Goal: Information Seeking & Learning: Find specific fact

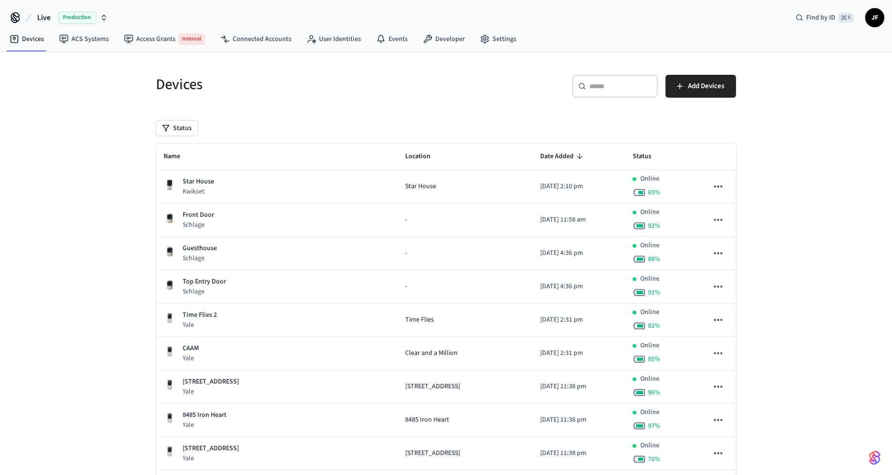
click at [42, 14] on span "Live" at bounding box center [43, 17] width 13 height 11
type input "*******"
click at [56, 57] on div "[DOMAIN_NAME] Production" at bounding box center [77, 61] width 131 height 12
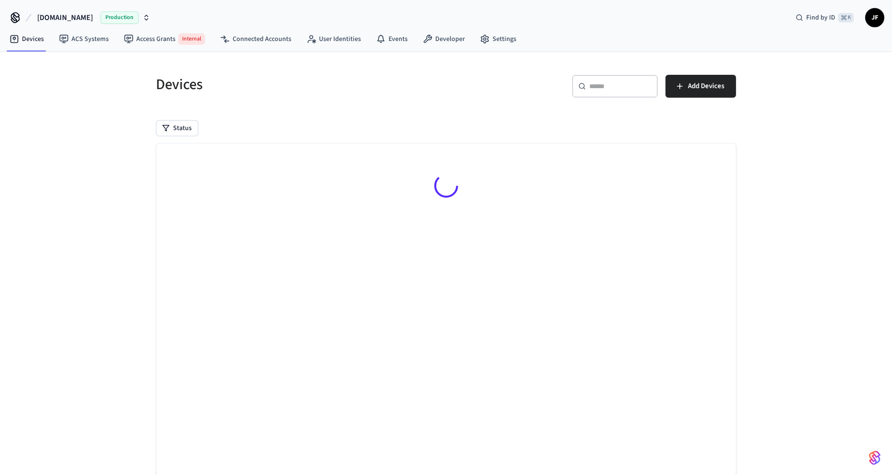
click at [610, 88] on input "text" at bounding box center [621, 87] width 62 height 10
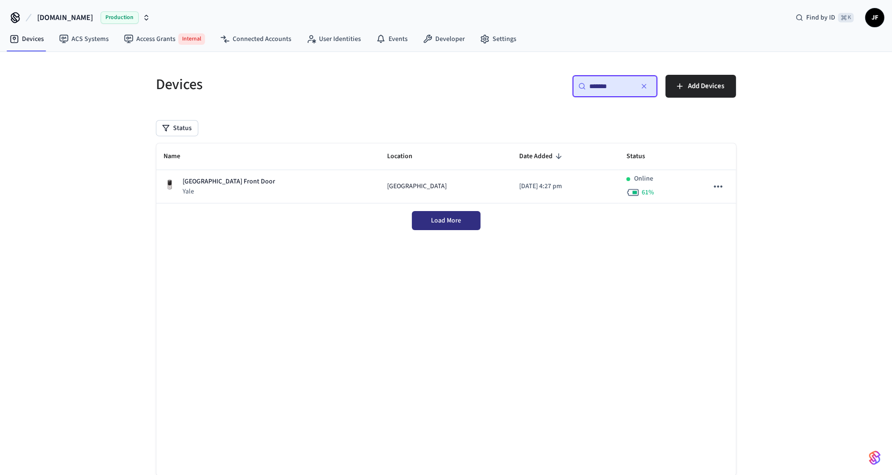
click at [459, 221] on span "Load More" at bounding box center [446, 221] width 30 height 10
click at [499, 122] on div "Status" at bounding box center [446, 128] width 580 height 15
click at [611, 82] on input "*******" at bounding box center [611, 87] width 43 height 10
click at [622, 85] on input "*******" at bounding box center [611, 87] width 43 height 10
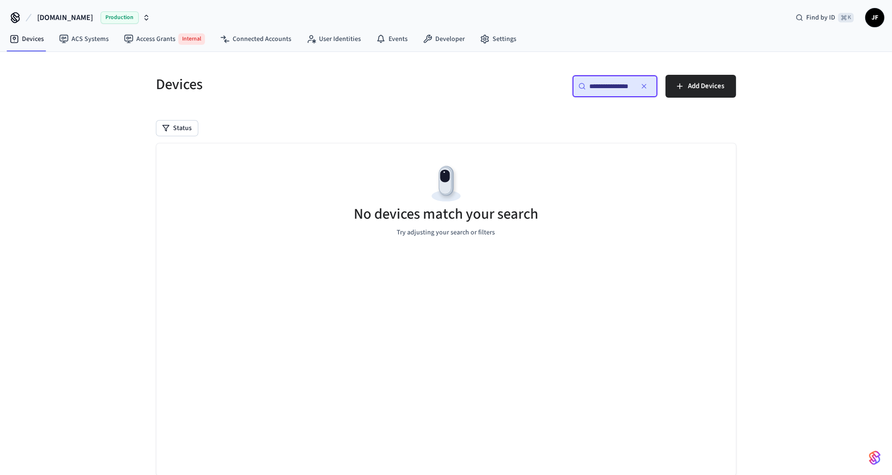
type input "**********"
click at [425, 117] on div "Devices ​ ​ Add Devices Status No Devices Yet Add a Connected Account to view i…" at bounding box center [446, 282] width 595 height 438
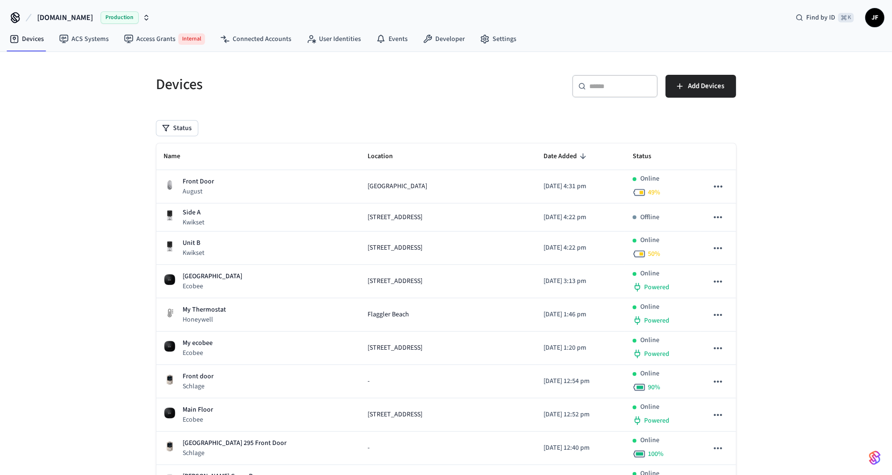
click at [452, 103] on div "​ ​ Add Devices" at bounding box center [594, 90] width 284 height 31
click at [606, 87] on input "text" at bounding box center [621, 87] width 62 height 10
paste input "**********"
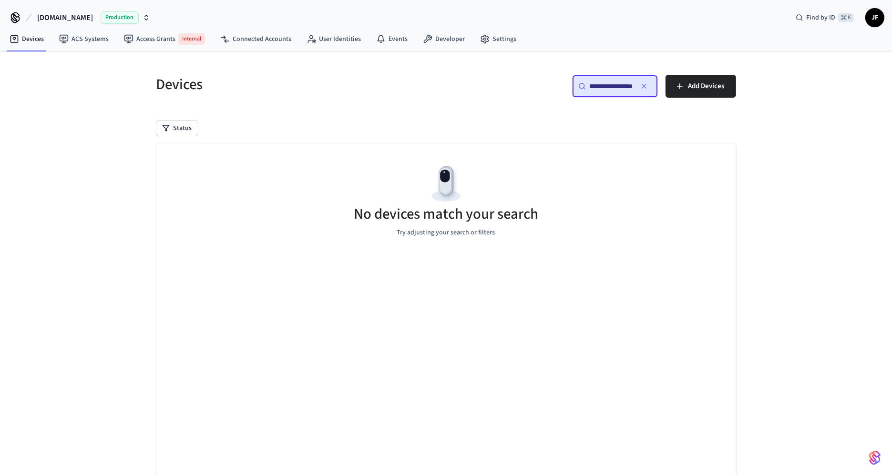
type input "**********"
click at [250, 38] on link "Connected Accounts" at bounding box center [256, 39] width 86 height 17
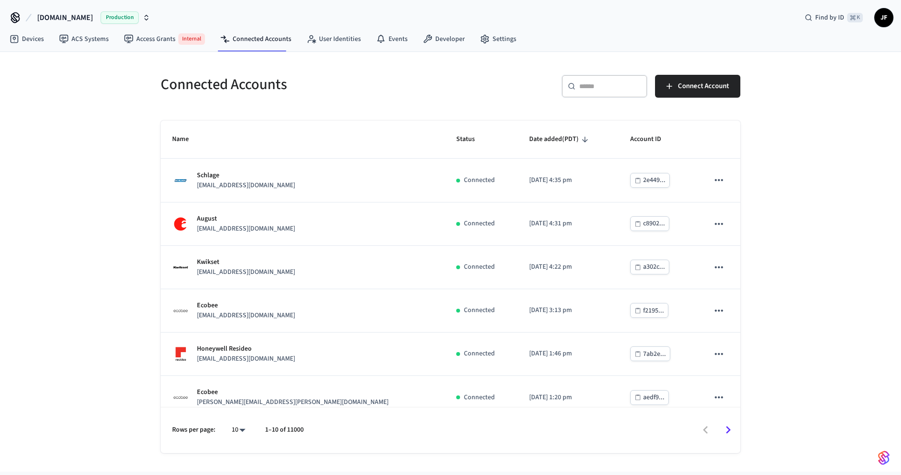
click at [612, 93] on div "​ ​" at bounding box center [605, 86] width 86 height 23
paste input "**********"
type input "**********"
click at [394, 87] on h5 "Connected Accounts" at bounding box center [303, 85] width 284 height 20
click at [66, 21] on span "Hospitable.com" at bounding box center [65, 17] width 56 height 11
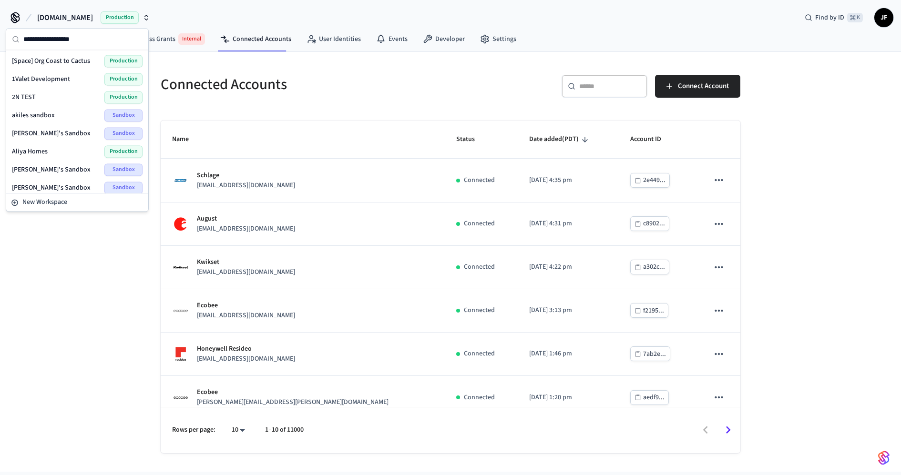
click at [366, 95] on div "Connected Accounts" at bounding box center [297, 84] width 296 height 42
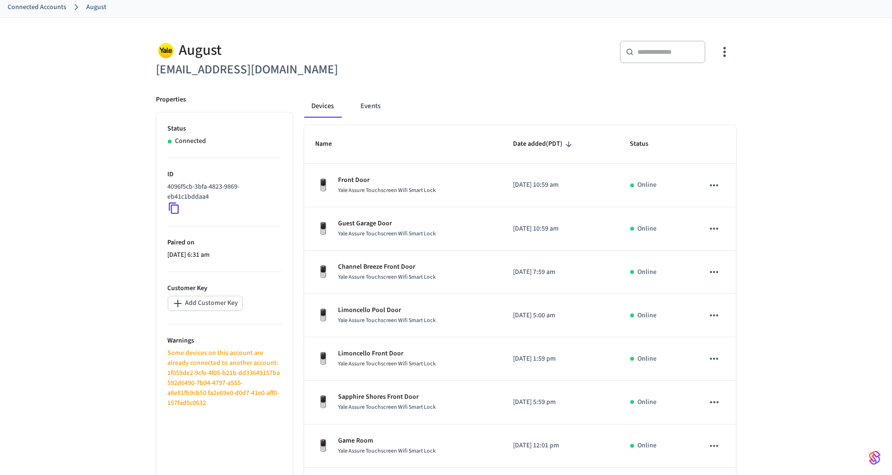
scroll to position [219, 0]
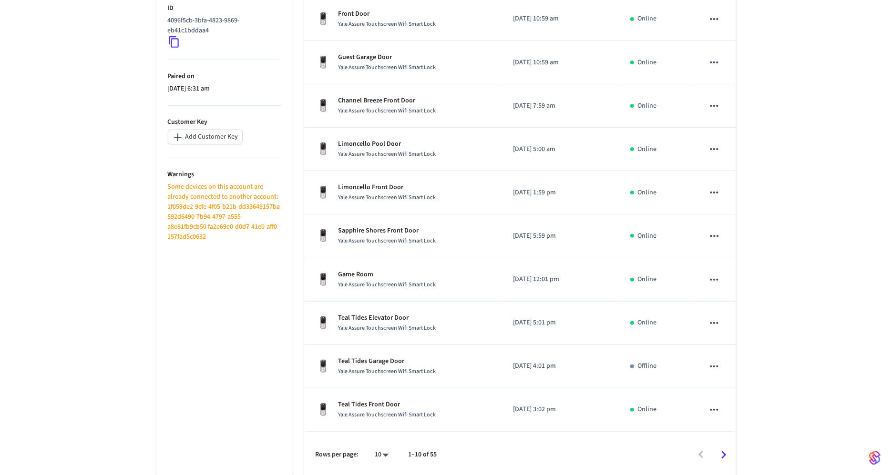
click at [211, 261] on ul "Status Connected ID 4096f5cb-3bfa-4823-9869-eb41c1bddaa4 Paired on [DATE] 6:31 …" at bounding box center [224, 212] width 136 height 532
drag, startPoint x: 167, startPoint y: 204, endPoint x: 209, endPoint y: 219, distance: 44.2
click at [209, 219] on p "Some devices on this account are already connected to another account: 1f059de2…" at bounding box center [225, 212] width 114 height 60
copy p "1f059de2-9cfe-4f05-b21b-dd33649157ba"
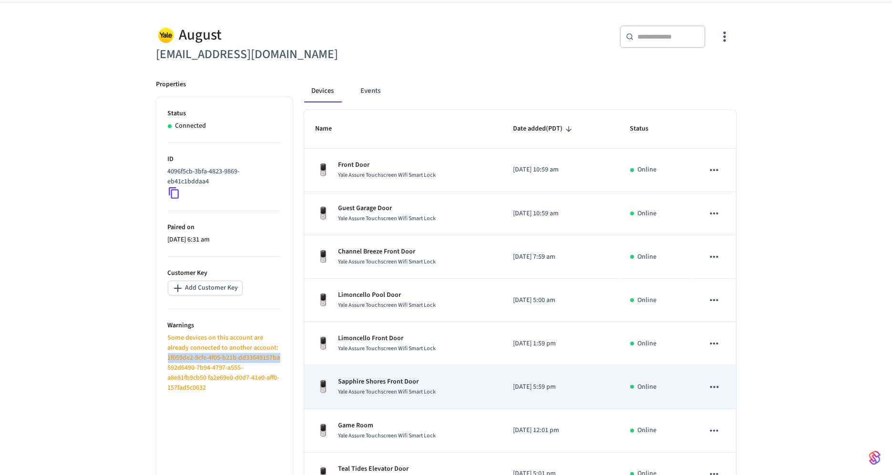
scroll to position [0, 0]
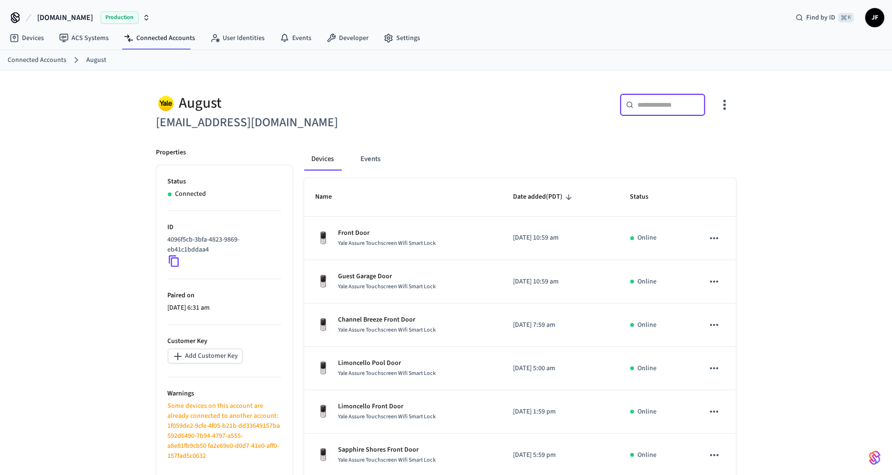
click at [665, 107] on input "text" at bounding box center [669, 105] width 62 height 10
paste input "**********"
type input "**********"
click at [15, 35] on icon at bounding box center [15, 38] width 10 height 10
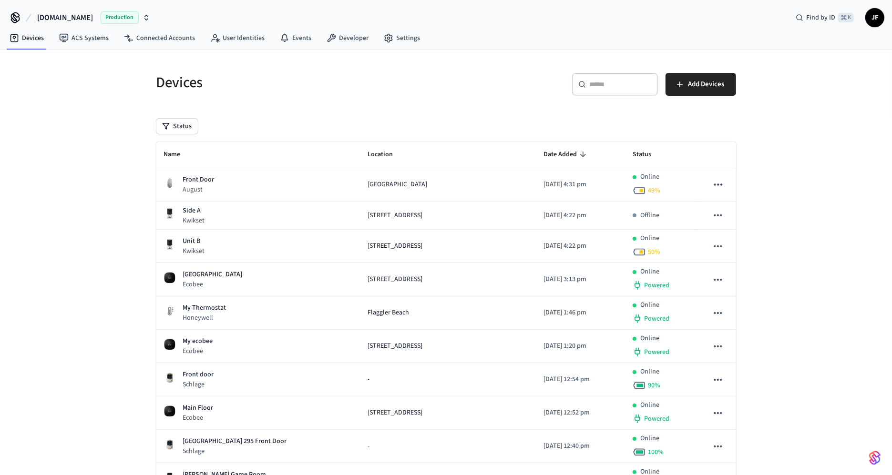
click at [617, 89] on div "​ ​" at bounding box center [615, 84] width 86 height 23
paste input "**********"
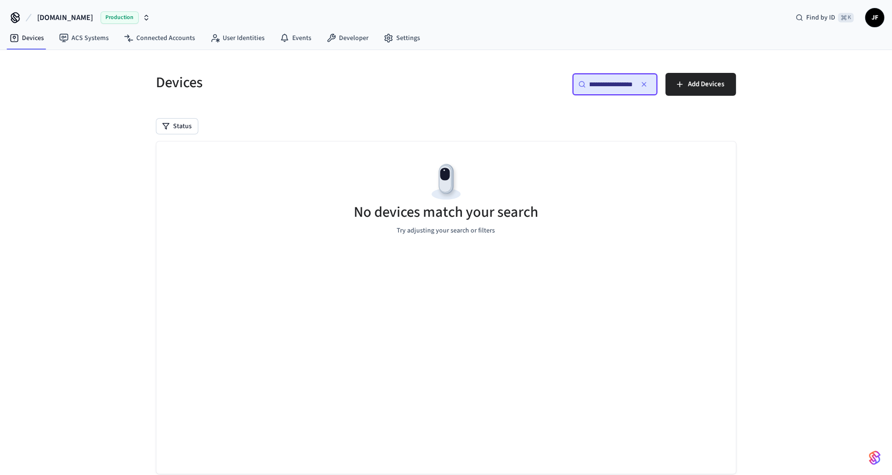
type input "**********"
click at [460, 114] on div "**********" at bounding box center [446, 281] width 595 height 438
click at [640, 83] on icon "button" at bounding box center [644, 85] width 8 height 8
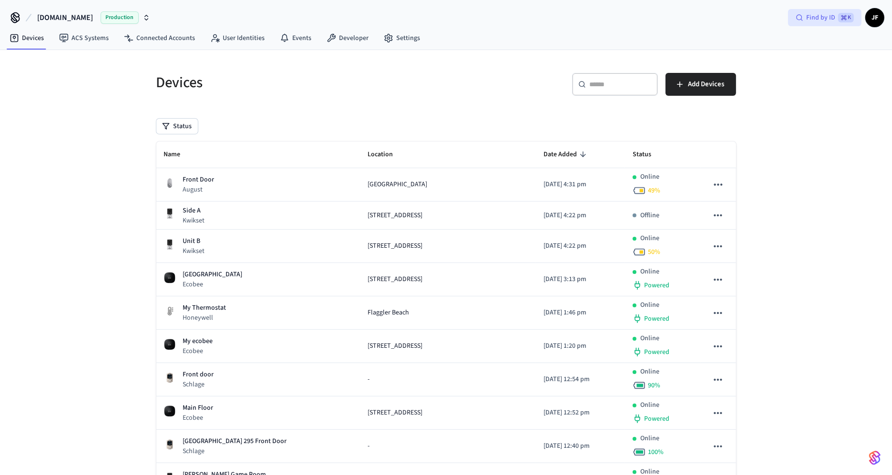
click at [820, 21] on span "Find by ID" at bounding box center [820, 18] width 29 height 10
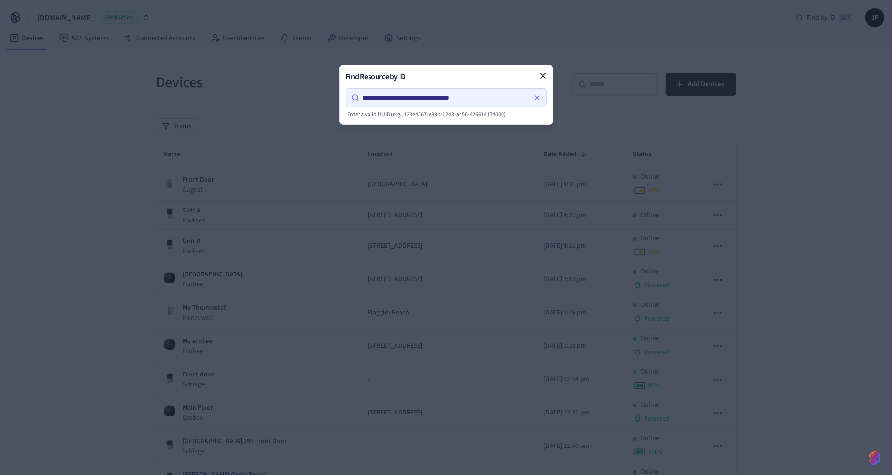
type input "**********"
click at [476, 91] on div "**********" at bounding box center [446, 97] width 201 height 19
click at [486, 95] on input "**********" at bounding box center [445, 97] width 173 height 11
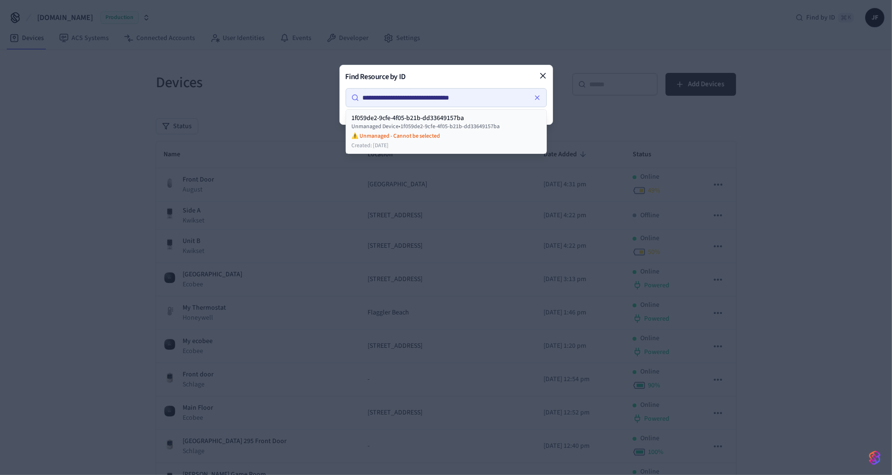
click at [457, 130] on div "Unmanaged Device • 1f059de2-9cfe-4f05-b21b-dd33649157ba" at bounding box center [446, 127] width 189 height 8
click at [449, 128] on div "Unmanaged Device • 1f059de2-9cfe-4f05-b21b-dd33649157ba" at bounding box center [446, 127] width 189 height 8
click at [469, 82] on h2 "Find Resource by ID" at bounding box center [446, 76] width 201 height 11
click at [442, 75] on h2 "Find Resource by ID" at bounding box center [446, 76] width 201 height 11
click at [441, 76] on h2 "Find Resource by ID" at bounding box center [446, 76] width 201 height 11
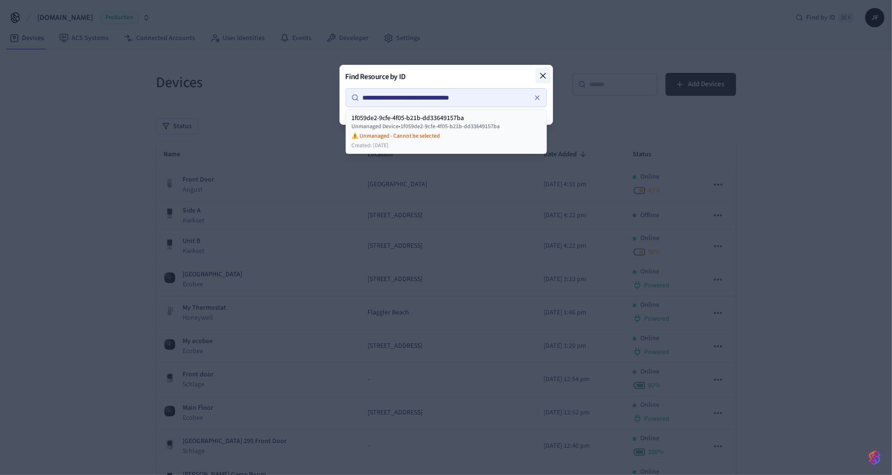
click at [544, 73] on icon at bounding box center [543, 76] width 10 height 10
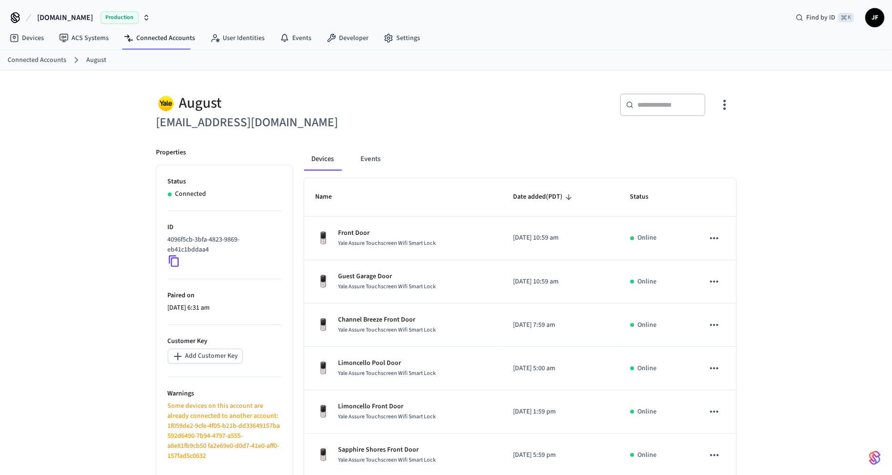
click at [465, 129] on div "​ ​" at bounding box center [589, 107] width 296 height 51
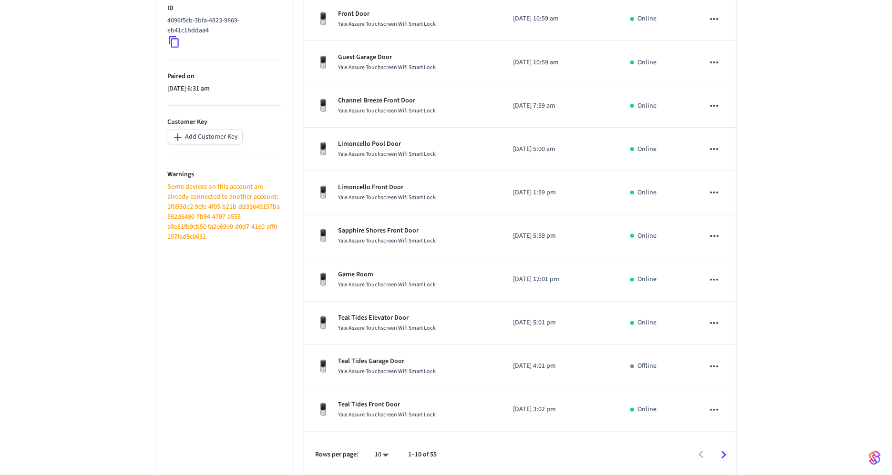
click at [387, 453] on body "Hospitable.com Production Find by ID ⌘ K JF Devices ACS Systems Connected Accou…" at bounding box center [446, 144] width 892 height 727
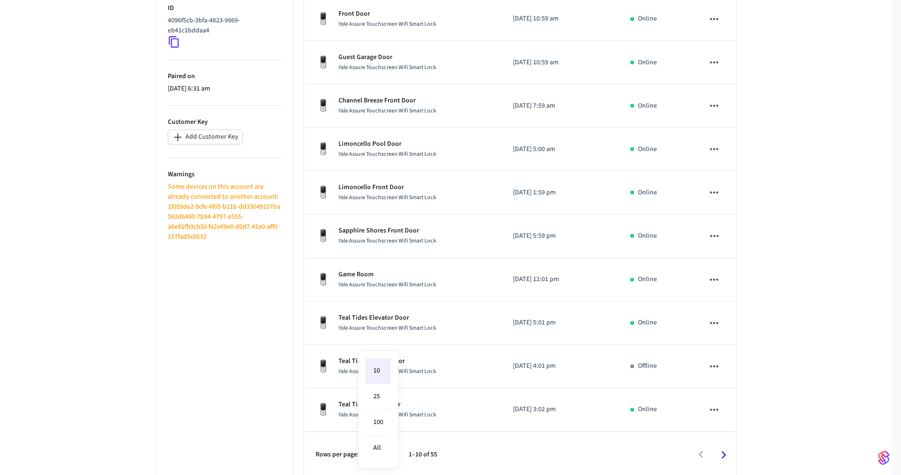
click at [387, 453] on li "All" at bounding box center [378, 448] width 25 height 25
type input "**"
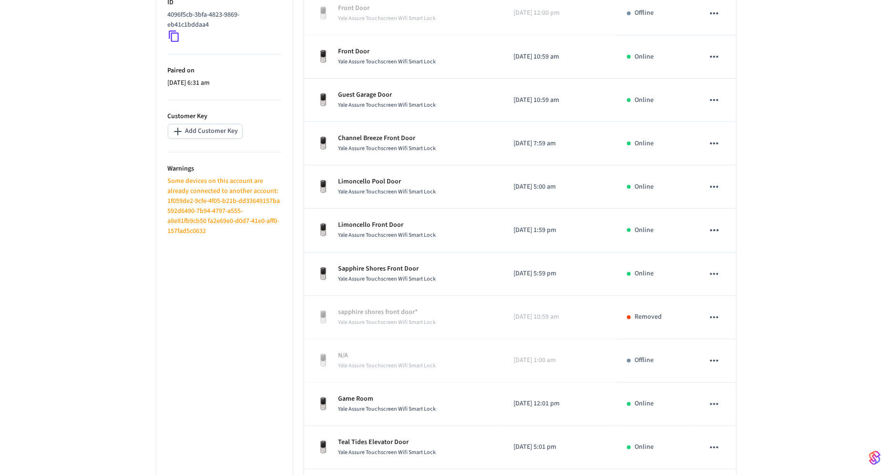
scroll to position [0, 0]
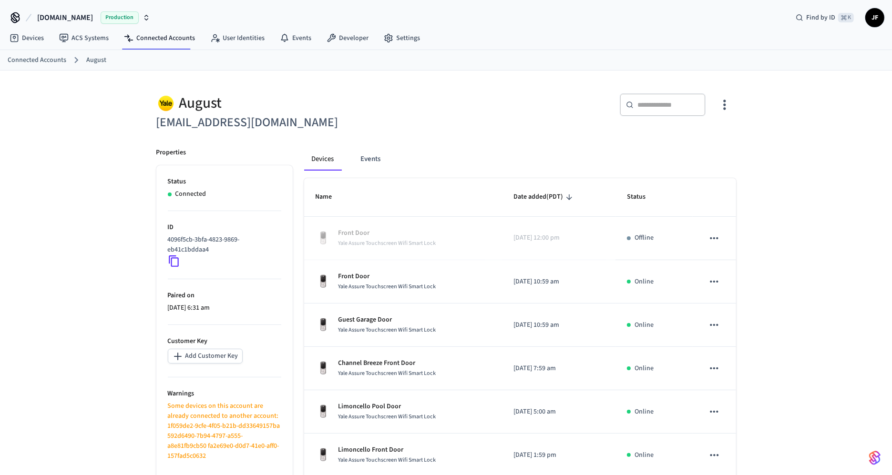
click at [681, 93] on div "​ ​" at bounding box center [663, 104] width 86 height 23
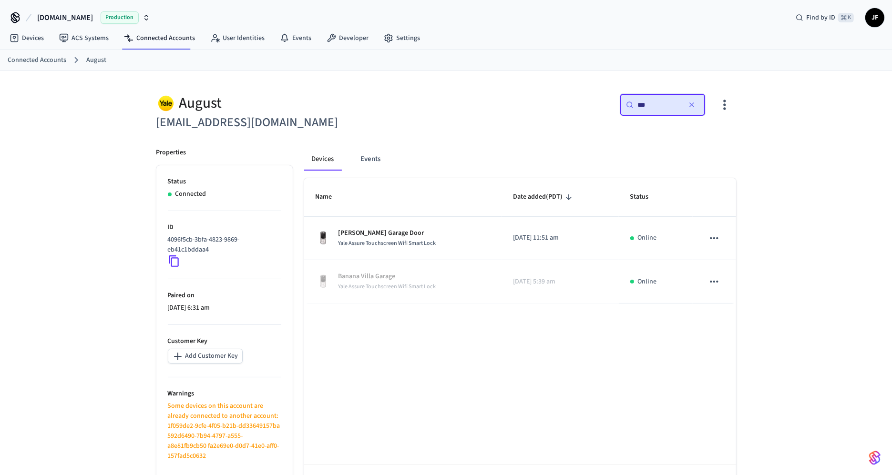
type input "****"
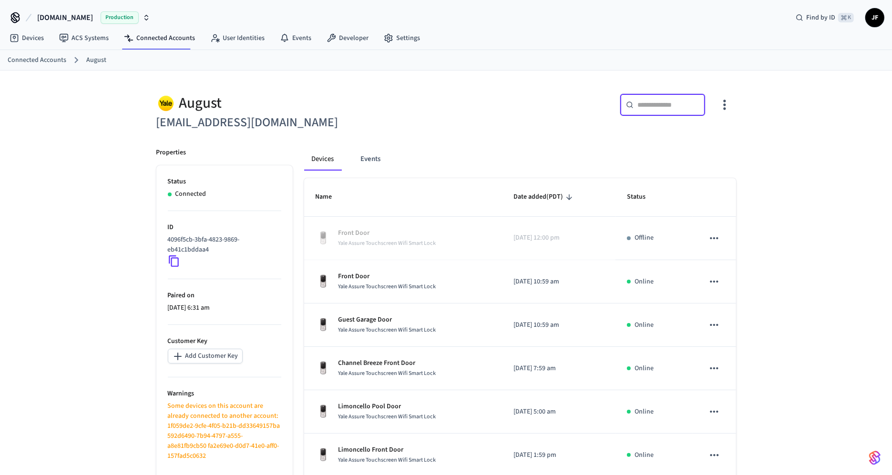
click at [463, 114] on div "​ ​" at bounding box center [594, 108] width 284 height 31
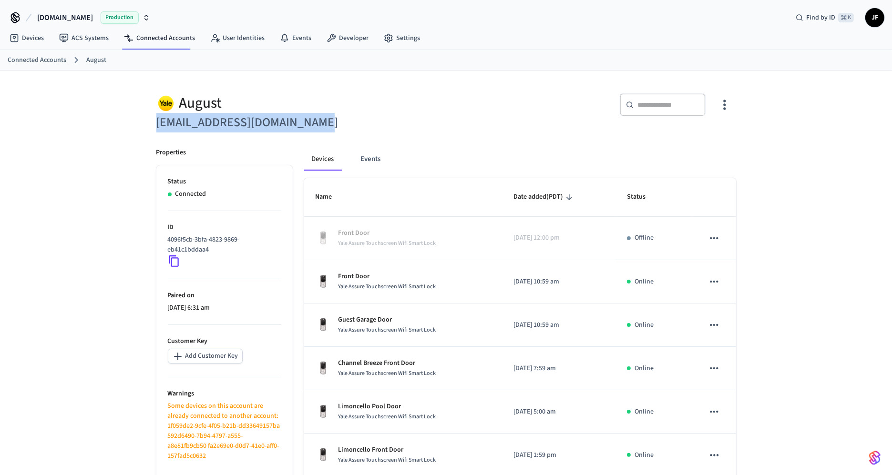
drag, startPoint x: 352, startPoint y: 124, endPoint x: 122, endPoint y: 113, distance: 230.6
copy h6 "eamelleannemartin@gmail.com"
click at [66, 22] on span "Hospitable.com" at bounding box center [65, 17] width 56 height 11
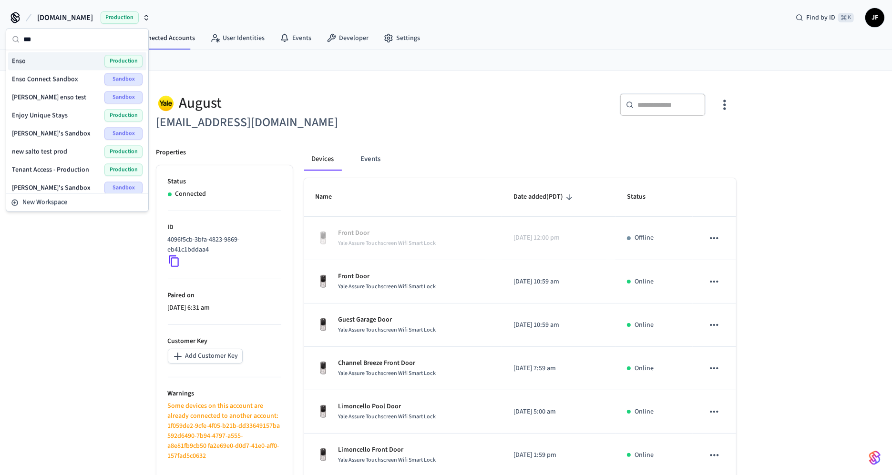
type input "***"
click at [44, 58] on div "Enso Production" at bounding box center [77, 61] width 131 height 12
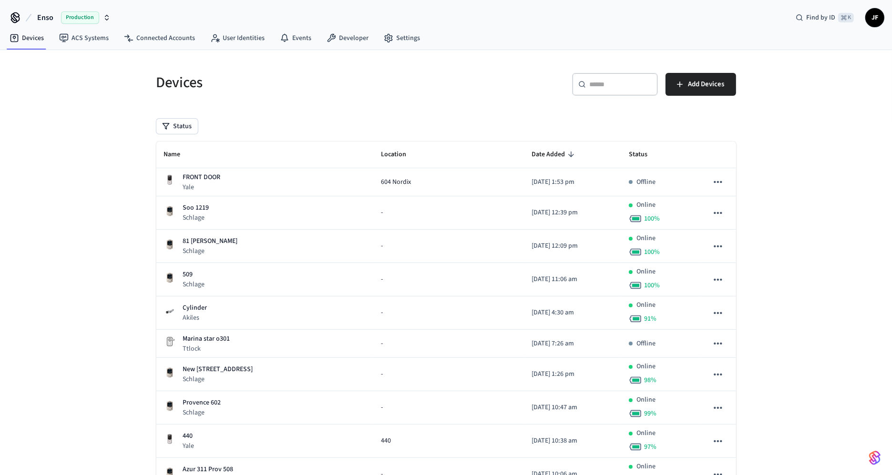
click at [617, 80] on input "text" at bounding box center [621, 85] width 62 height 10
paste input "**********"
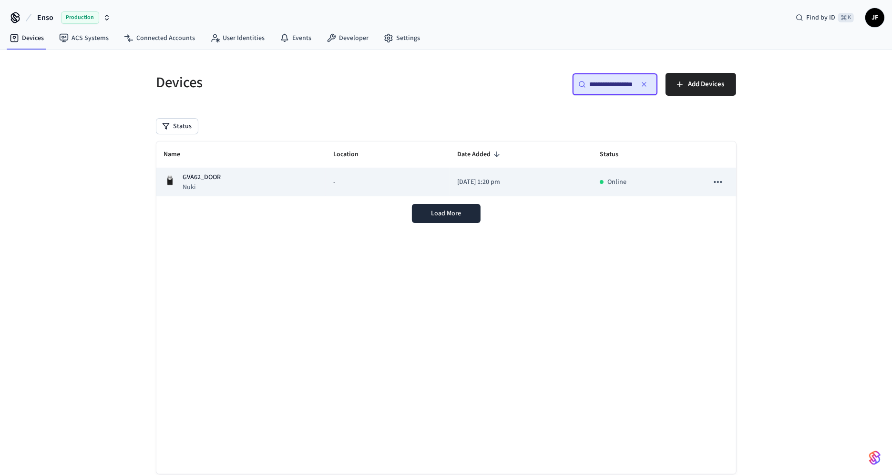
type input "**********"
click at [280, 185] on div "GVA62_DOOR Nuki" at bounding box center [241, 183] width 155 height 20
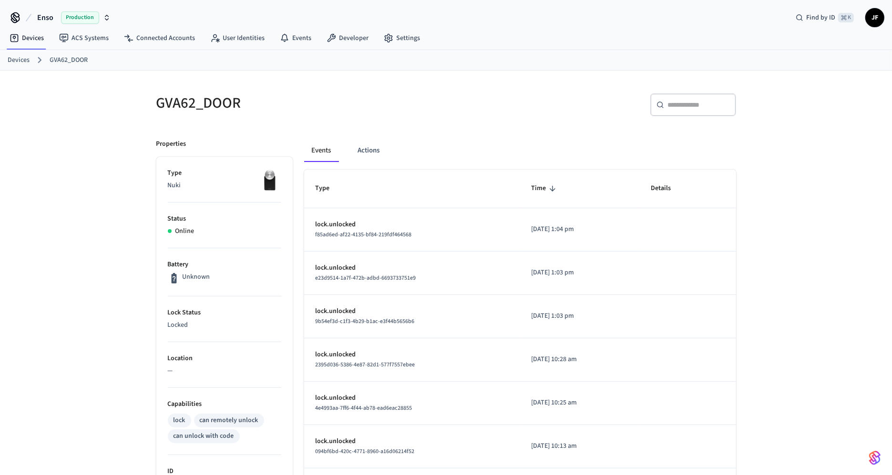
click at [696, 104] on input "text" at bounding box center [699, 105] width 62 height 10
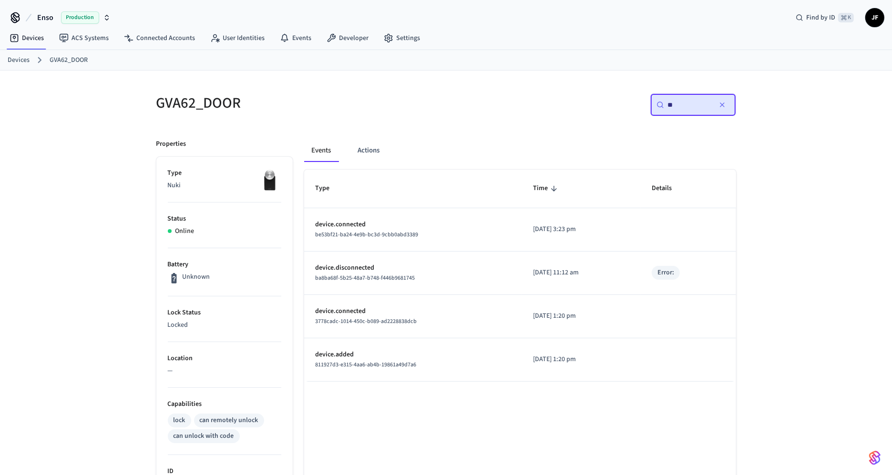
type input "***"
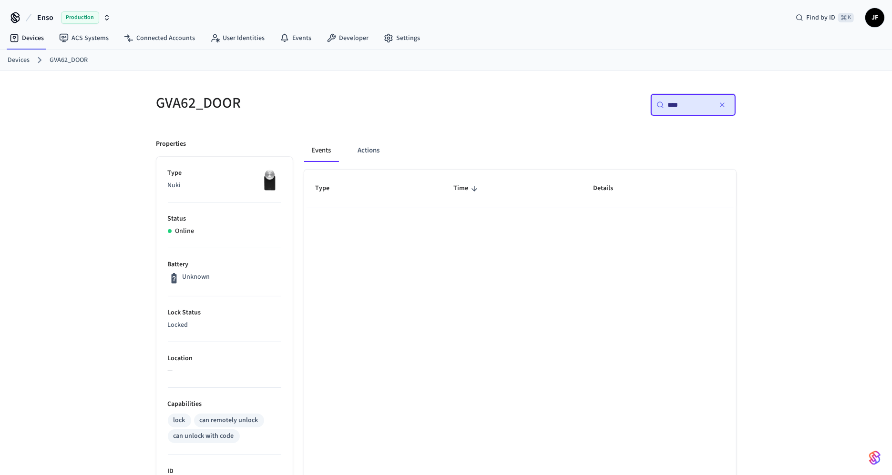
type input "*****"
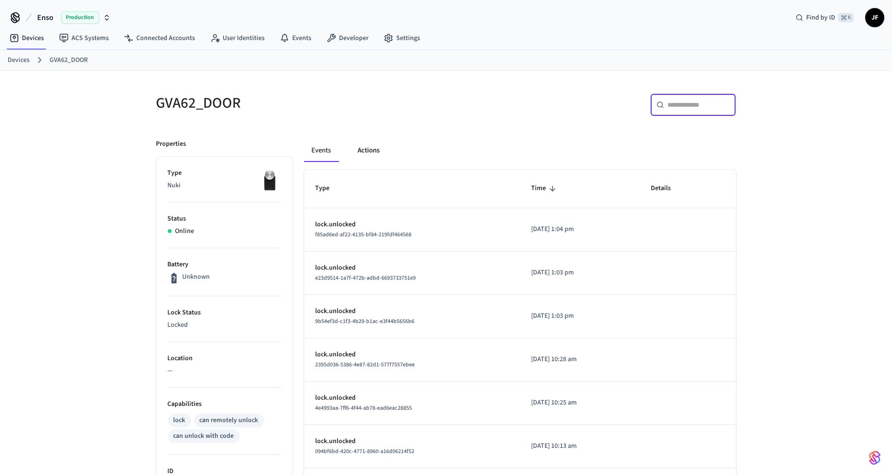
click at [357, 157] on button "Actions" at bounding box center [369, 150] width 37 height 23
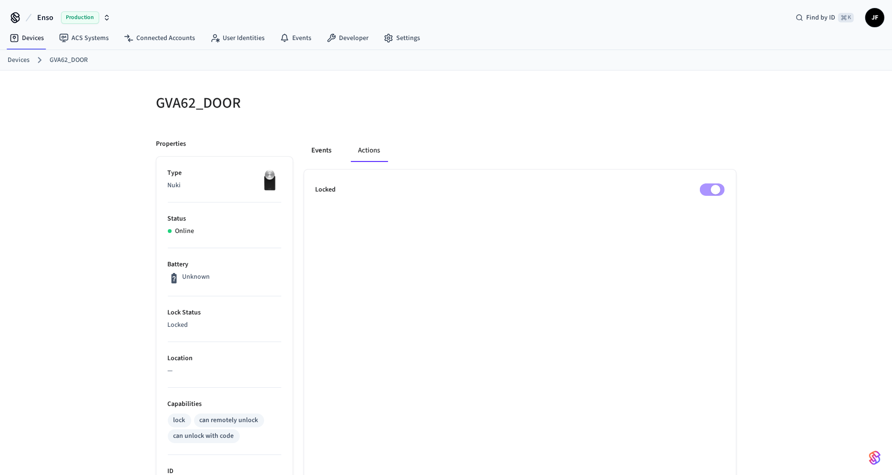
click at [333, 153] on button "Events" at bounding box center [321, 150] width 35 height 23
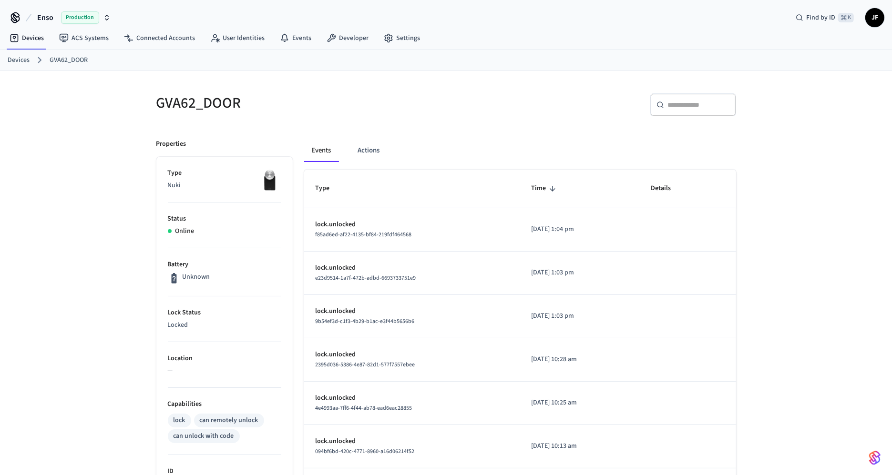
click at [597, 45] on div "Devices ACS Systems Connected Accounts User Identities Events Developer Settings" at bounding box center [446, 39] width 892 height 22
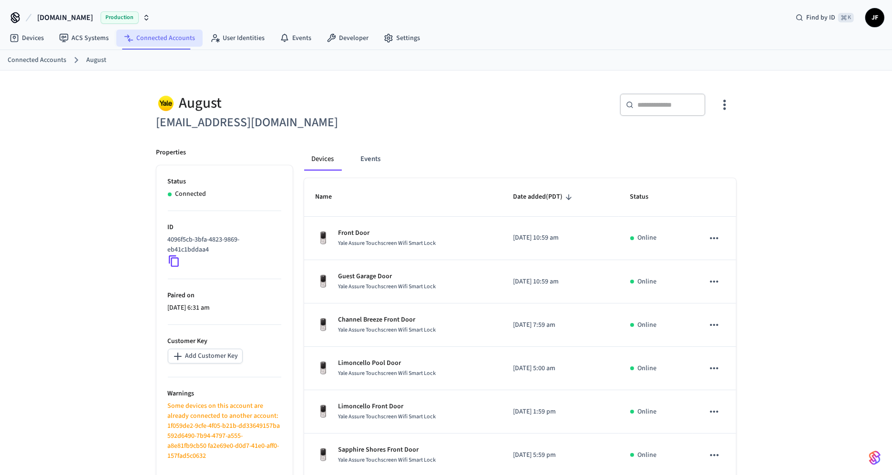
click at [170, 41] on link "Connected Accounts" at bounding box center [159, 38] width 86 height 17
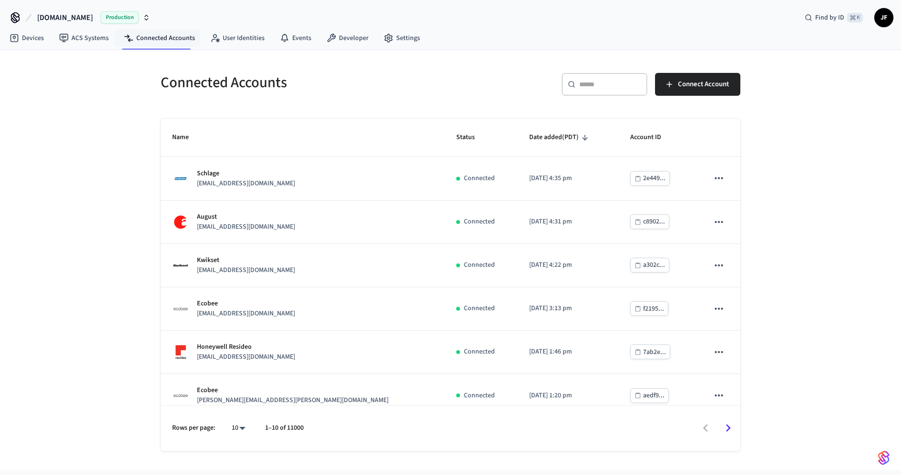
click at [608, 78] on div "​ ​" at bounding box center [605, 84] width 86 height 23
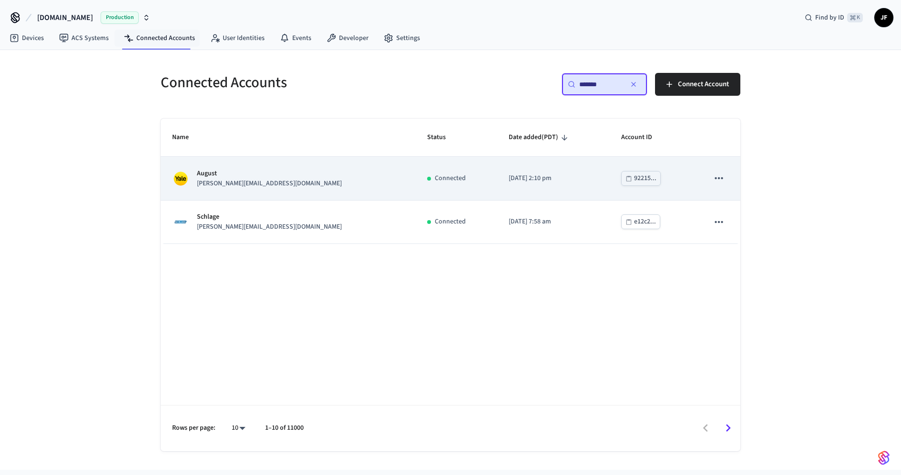
type input "*******"
click at [280, 186] on div "August turner.shelby222@gmail.com" at bounding box center [288, 179] width 232 height 20
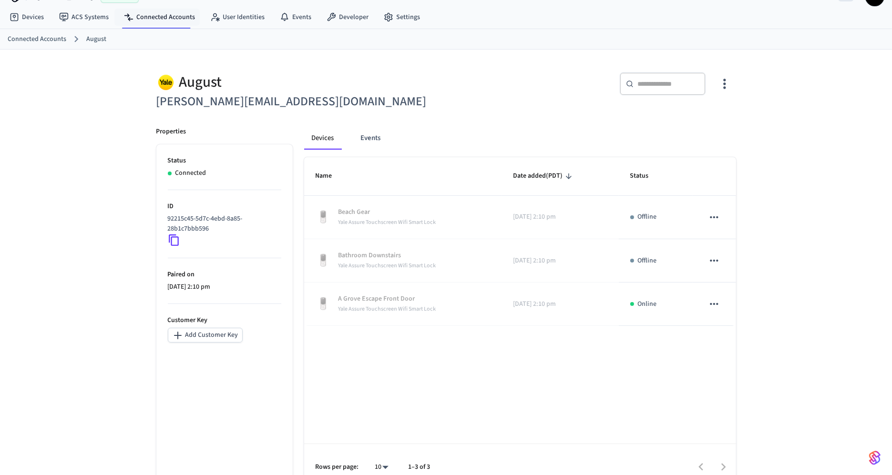
scroll to position [15, 0]
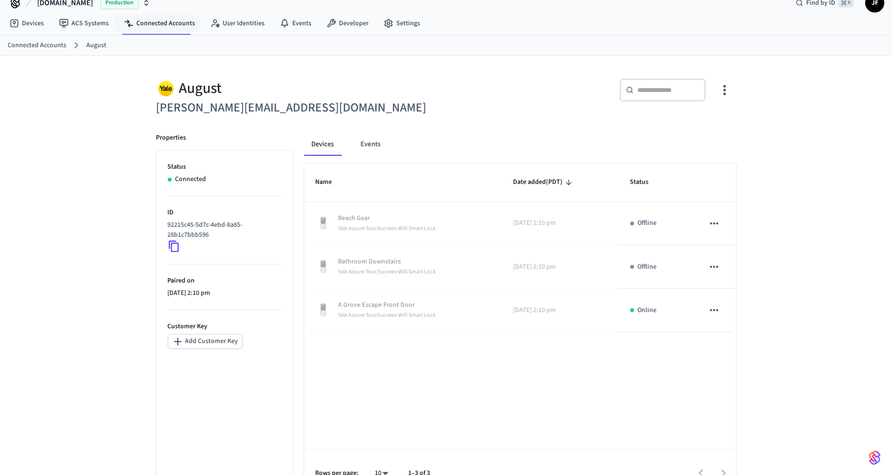
click at [783, 200] on div "August turner.shelby222@gmail.com ​ ​ Properties Status Connected ID 92215c45-5…" at bounding box center [446, 276] width 892 height 441
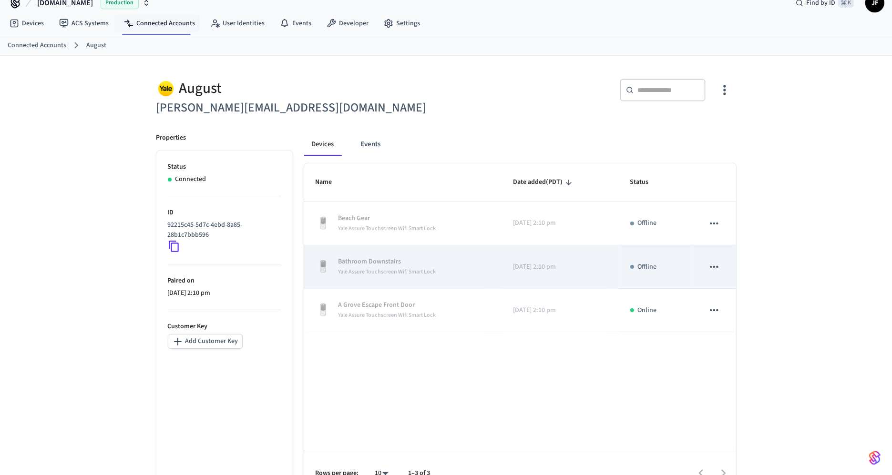
scroll to position [0, 0]
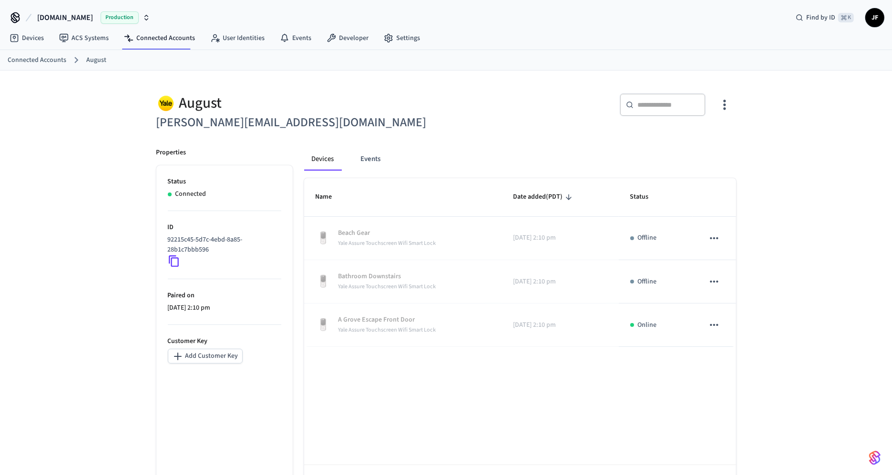
click at [72, 9] on button "[DOMAIN_NAME] Production" at bounding box center [93, 18] width 119 height 20
type input "*********"
click at [52, 59] on span "Real Time Vacations" at bounding box center [41, 61] width 58 height 10
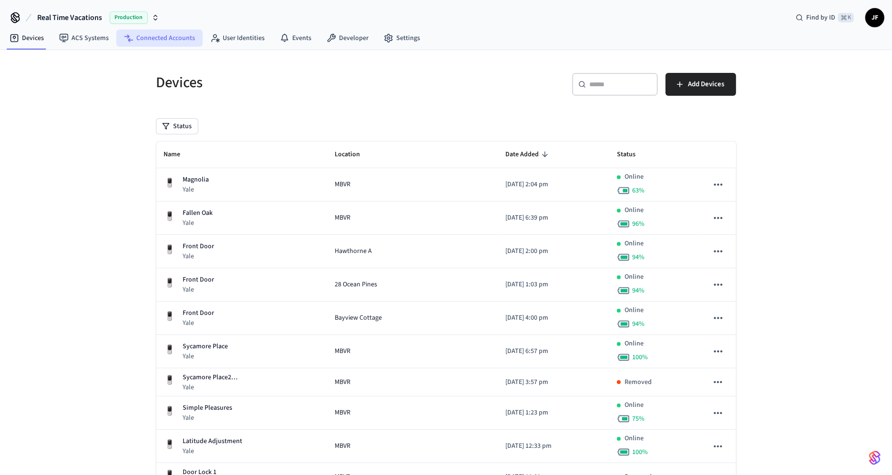
click at [180, 42] on link "Connected Accounts" at bounding box center [159, 38] width 86 height 17
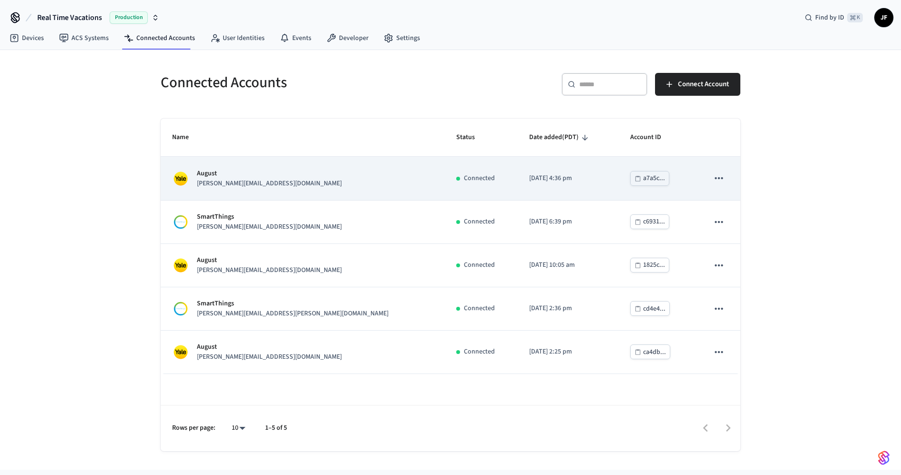
click at [318, 176] on div "August rocco@roccit.com" at bounding box center [302, 179] width 261 height 20
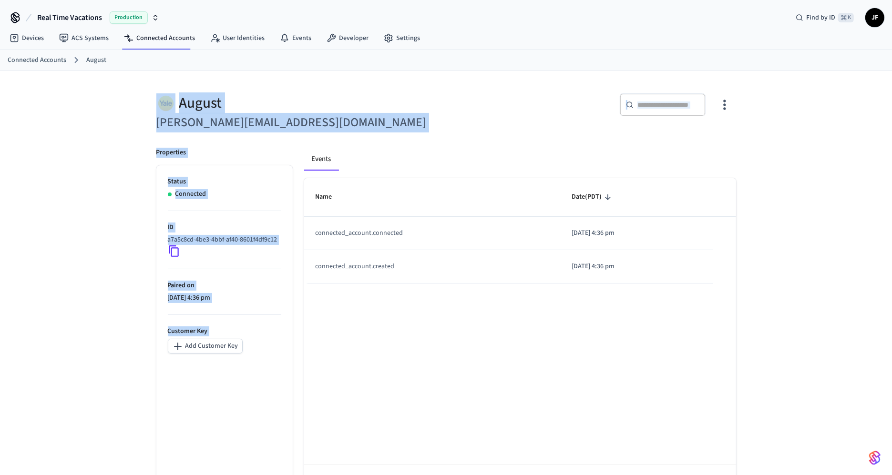
drag, startPoint x: 299, startPoint y: 134, endPoint x: 108, endPoint y: 102, distance: 193.0
click at [108, 102] on div "August rocco@roccit.com ​ ​ Properties Status Connected ID a7a5c8cd-4be3-4bbf-a…" at bounding box center [446, 291] width 892 height 441
drag, startPoint x: 114, startPoint y: 95, endPoint x: 326, endPoint y: 135, distance: 215.9
click at [326, 135] on div "August rocco@roccit.com ​ ​ Properties Status Connected ID a7a5c8cd-4be3-4bbf-a…" at bounding box center [446, 291] width 892 height 441
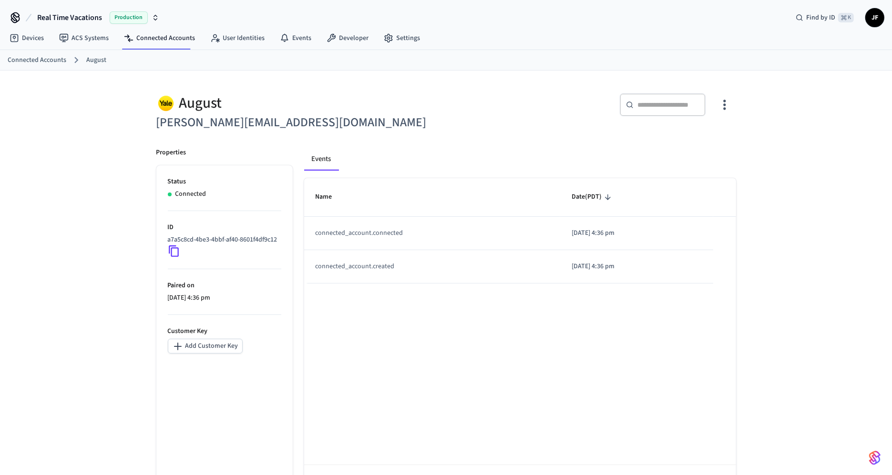
click at [318, 124] on h6 "rocco@roccit.com" at bounding box center [298, 123] width 284 height 20
drag, startPoint x: 215, startPoint y: 124, endPoint x: 147, endPoint y: 100, distance: 71.8
click at [147, 100] on div "August rocco@roccit.com" at bounding box center [293, 107] width 296 height 51
drag, startPoint x: 230, startPoint y: 114, endPoint x: 283, endPoint y: 117, distance: 53.0
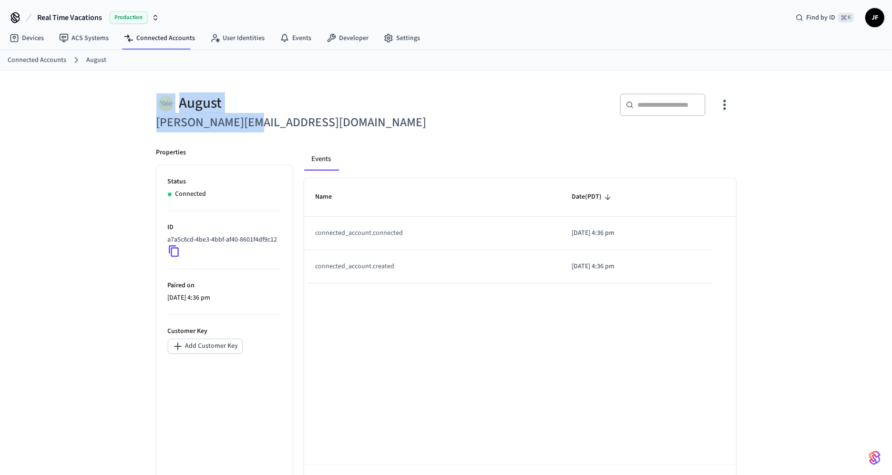
click at [282, 118] on div "August rocco@roccit.com ​ ​ Properties Status Connected ID a7a5c8cd-4be3-4bbf-a…" at bounding box center [446, 291] width 892 height 441
click at [283, 117] on h6 "rocco@roccit.com" at bounding box center [298, 123] width 284 height 20
click at [364, 103] on div "August" at bounding box center [298, 103] width 284 height 20
click at [308, 121] on h6 "rocco@roccit.com" at bounding box center [298, 123] width 284 height 20
drag, startPoint x: 222, startPoint y: 127, endPoint x: 156, endPoint y: 131, distance: 66.0
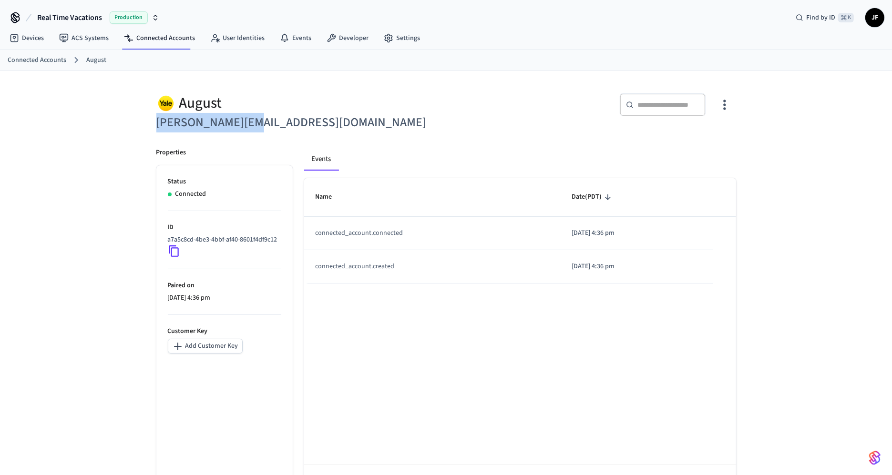
click at [156, 131] on h6 "rocco@roccit.com" at bounding box center [298, 123] width 284 height 20
copy h6 "rocco@roccit.com"
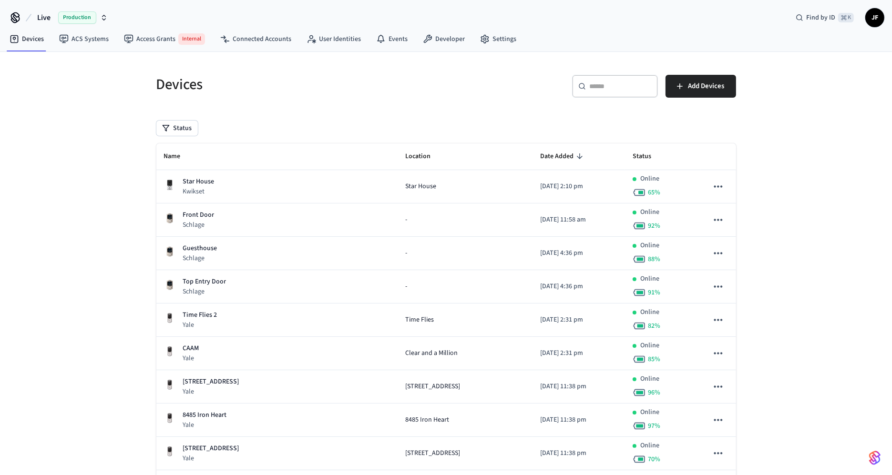
click at [44, 10] on button "Live Production" at bounding box center [72, 18] width 76 height 20
type input "*******"
click at [60, 59] on div "Hosteeva Production" at bounding box center [77, 61] width 131 height 12
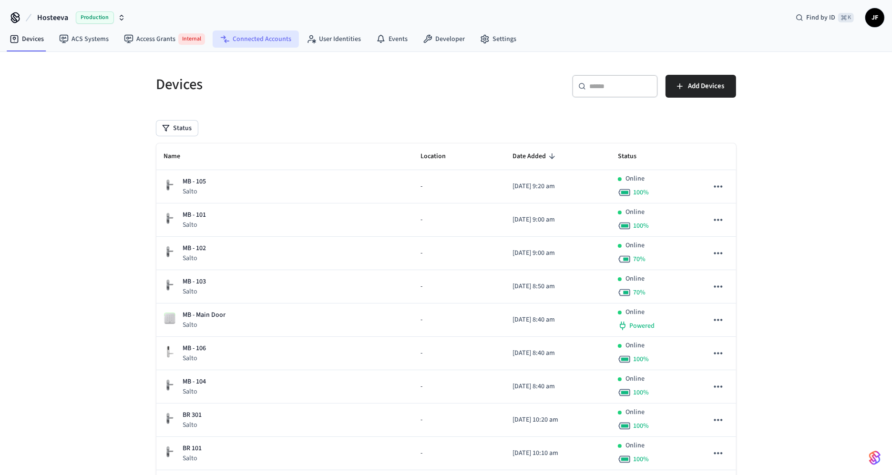
click at [290, 39] on link "Connected Accounts" at bounding box center [256, 39] width 86 height 17
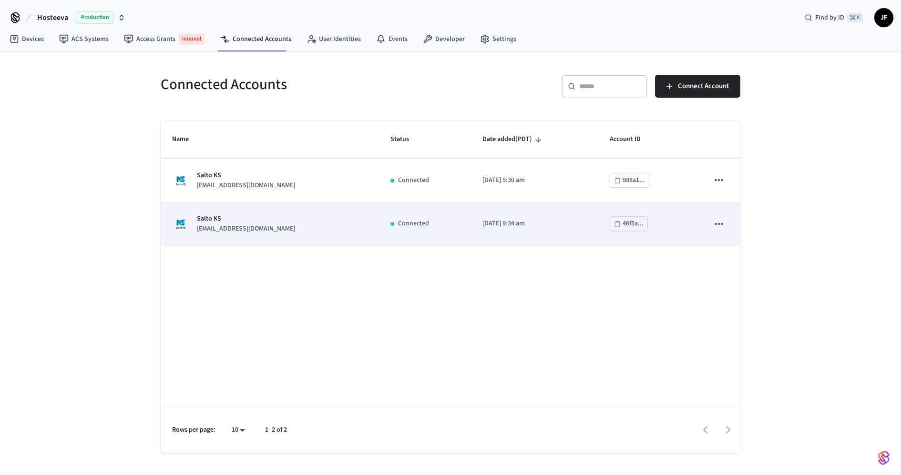
click at [269, 243] on td "Salto KS TK@prioritykey.com" at bounding box center [270, 224] width 218 height 43
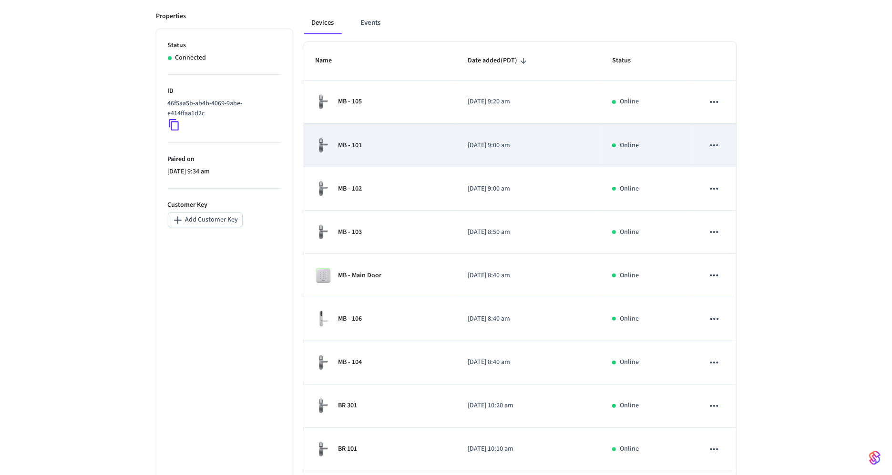
scroll to position [93, 0]
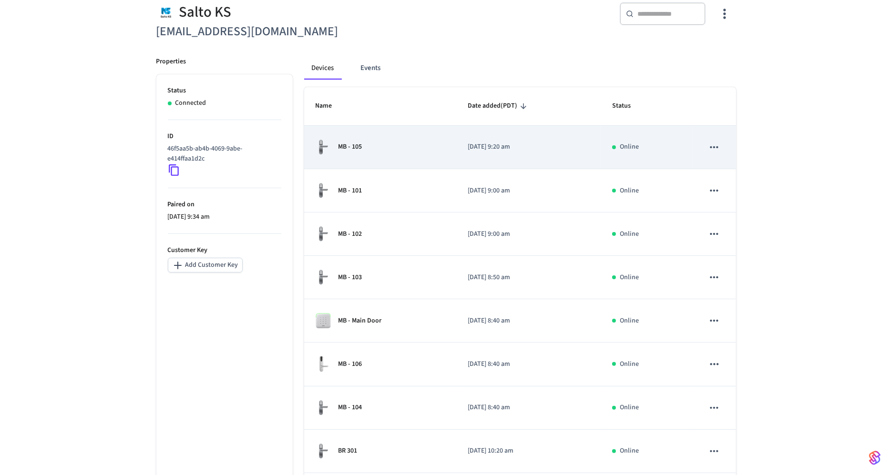
click at [409, 148] on div "MB - 105" at bounding box center [380, 147] width 129 height 16
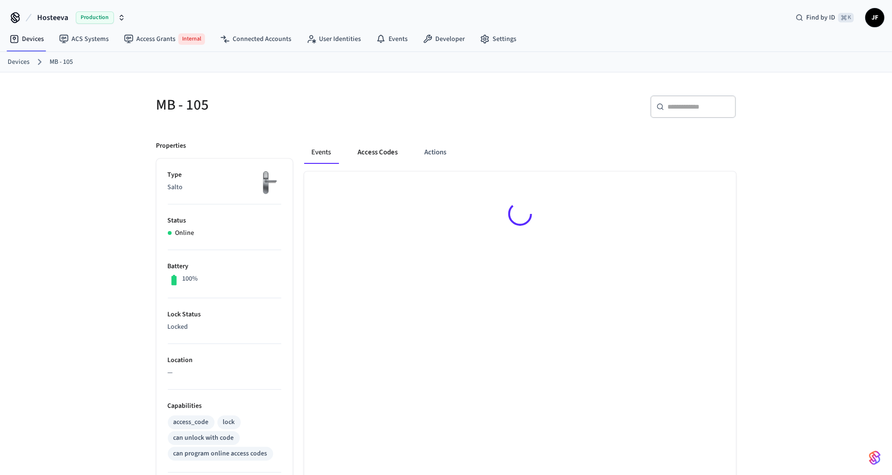
click at [372, 159] on button "Access Codes" at bounding box center [378, 152] width 55 height 23
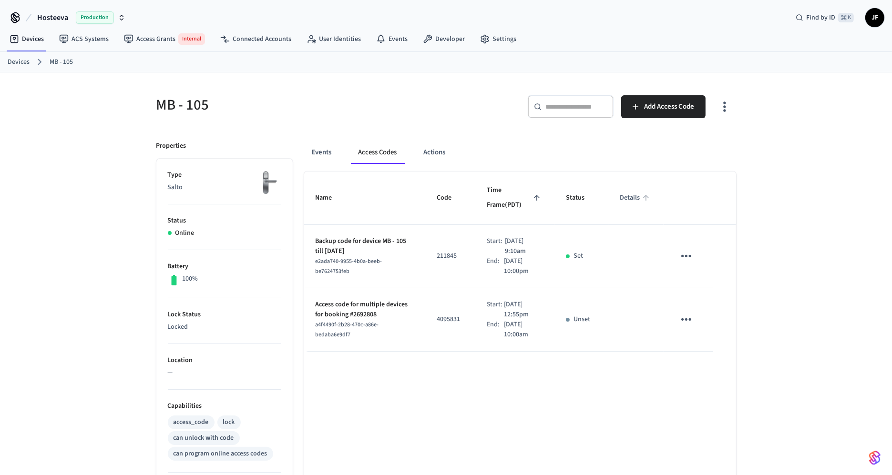
scroll to position [93, 0]
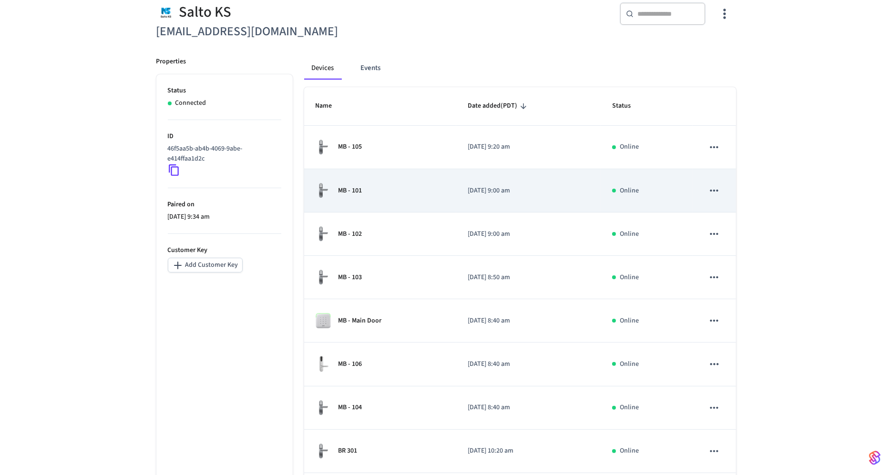
click at [380, 198] on div "MB - 101" at bounding box center [380, 191] width 129 height 16
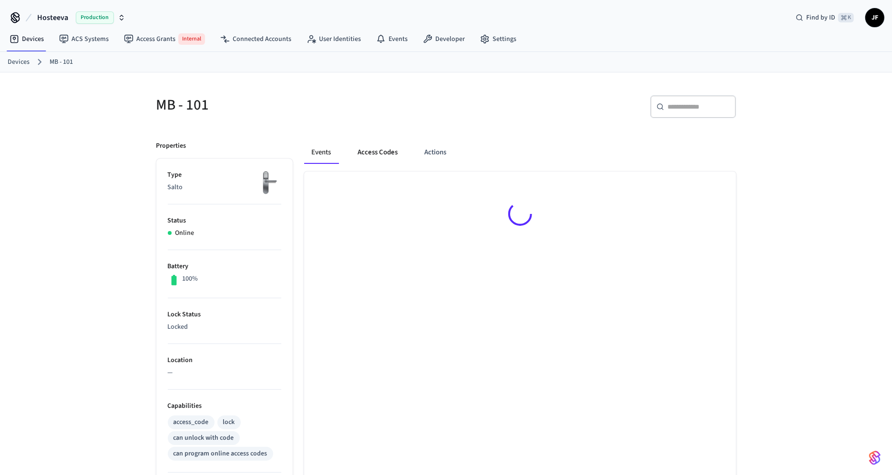
click at [374, 156] on button "Access Codes" at bounding box center [378, 152] width 55 height 23
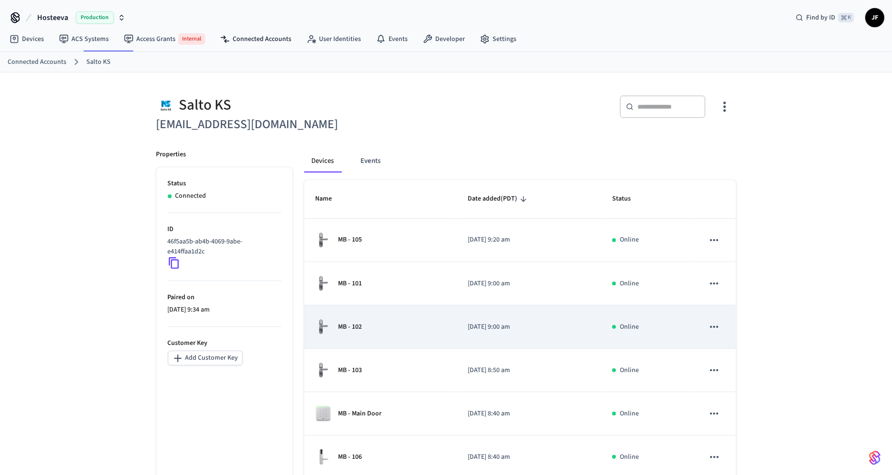
scroll to position [93, 0]
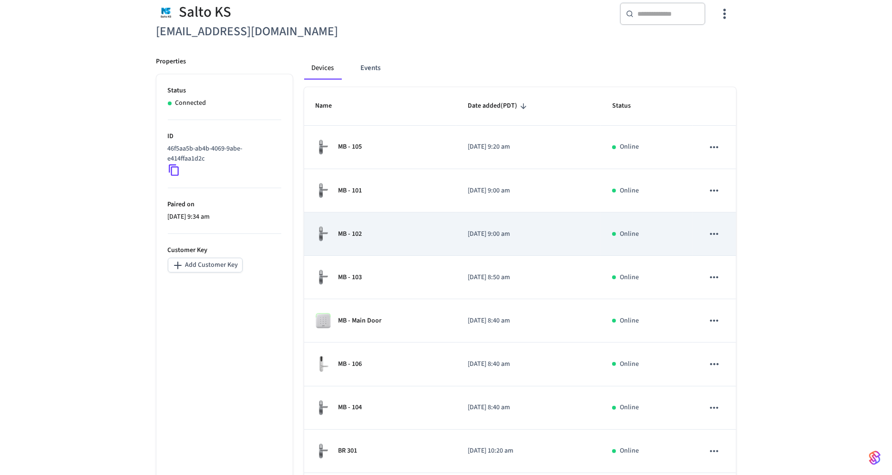
click at [346, 223] on td "MB - 102" at bounding box center [380, 234] width 152 height 43
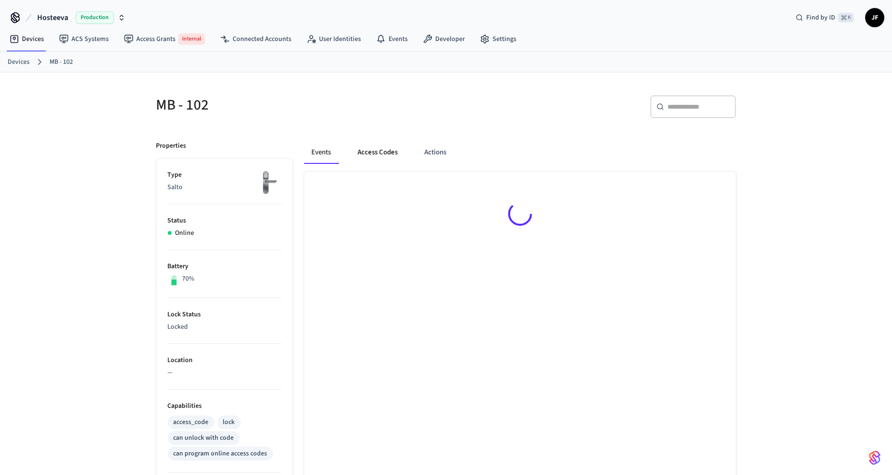
click at [375, 152] on button "Access Codes" at bounding box center [378, 152] width 55 height 23
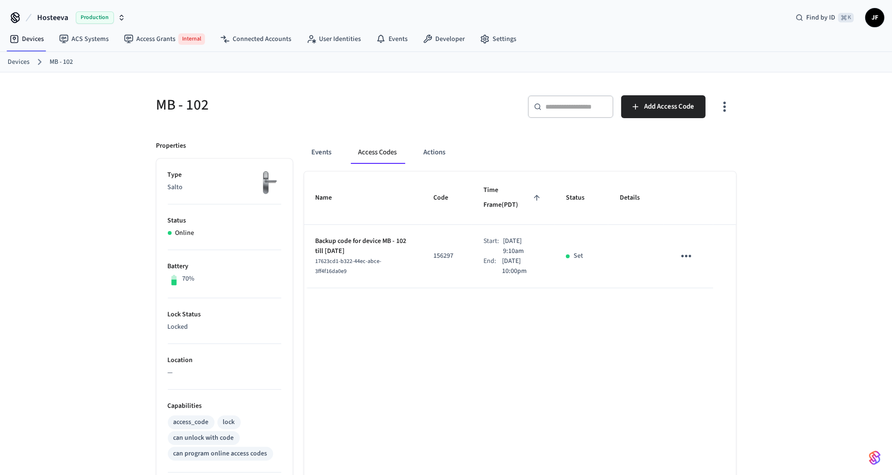
click at [728, 114] on button "button" at bounding box center [724, 107] width 22 height 38
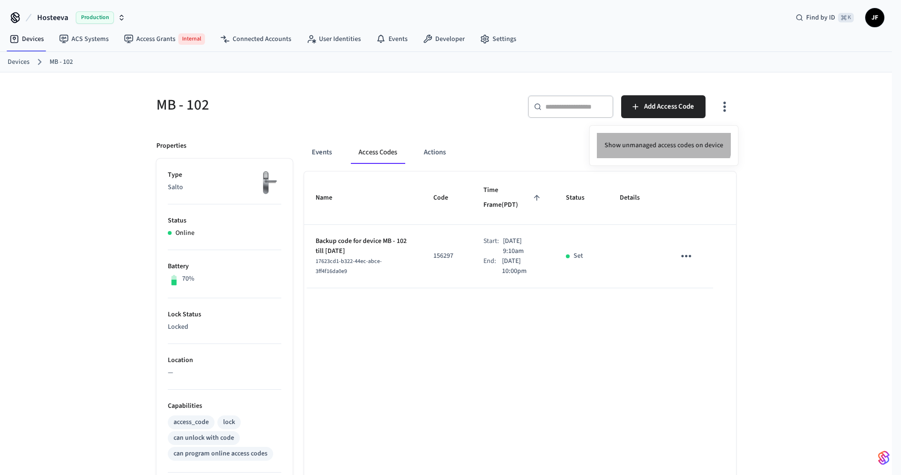
click at [661, 136] on li "Show unmanaged access codes on device" at bounding box center [664, 145] width 134 height 25
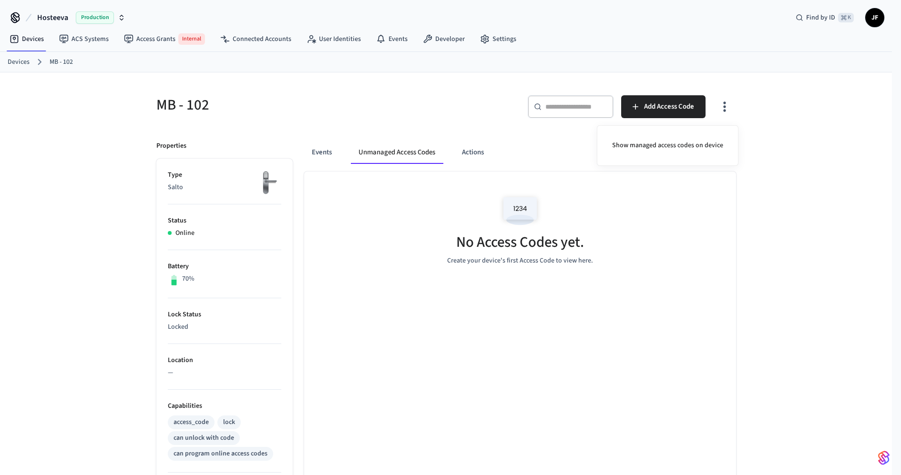
click at [481, 109] on div at bounding box center [450, 237] width 901 height 475
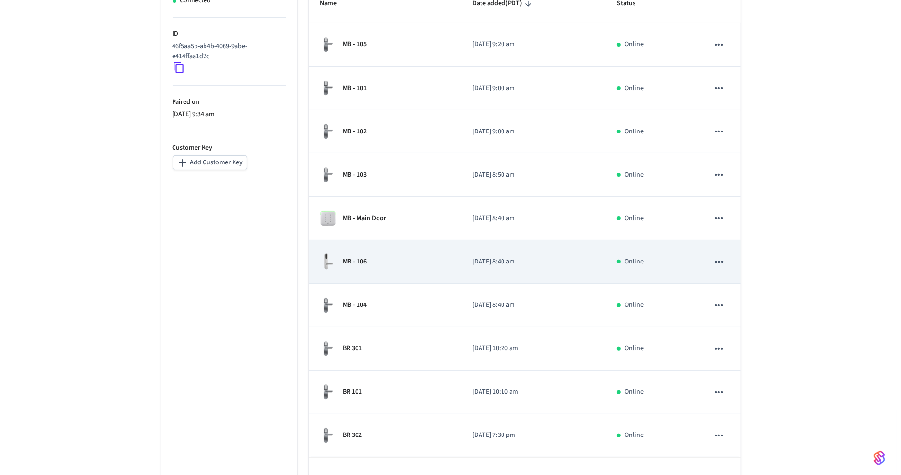
scroll to position [221, 0]
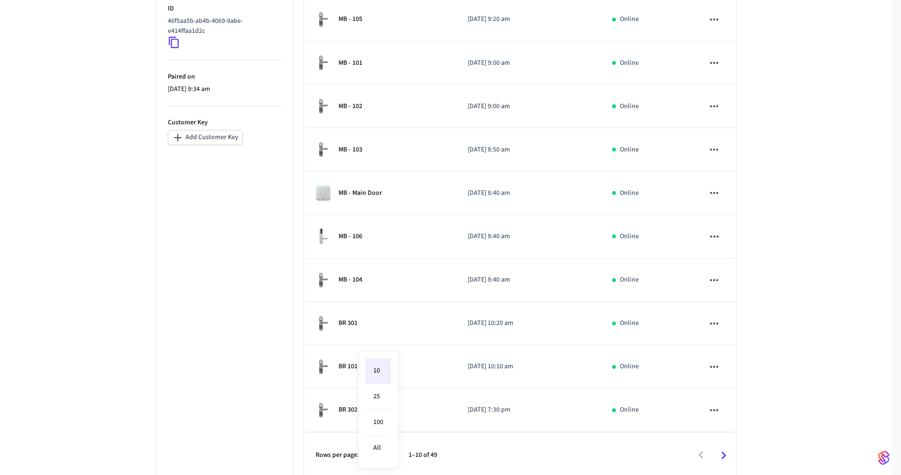
click at [378, 456] on body "Hosteeva Production Find by ID ⌘ K JF Devices ACS Systems Access Grants Interna…" at bounding box center [450, 143] width 901 height 729
click at [380, 417] on li "100" at bounding box center [378, 423] width 25 height 26
type input "***"
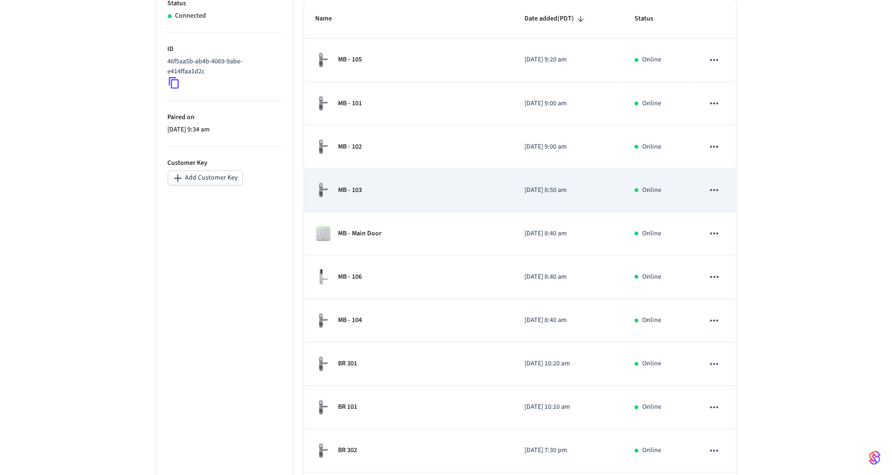
scroll to position [90, 0]
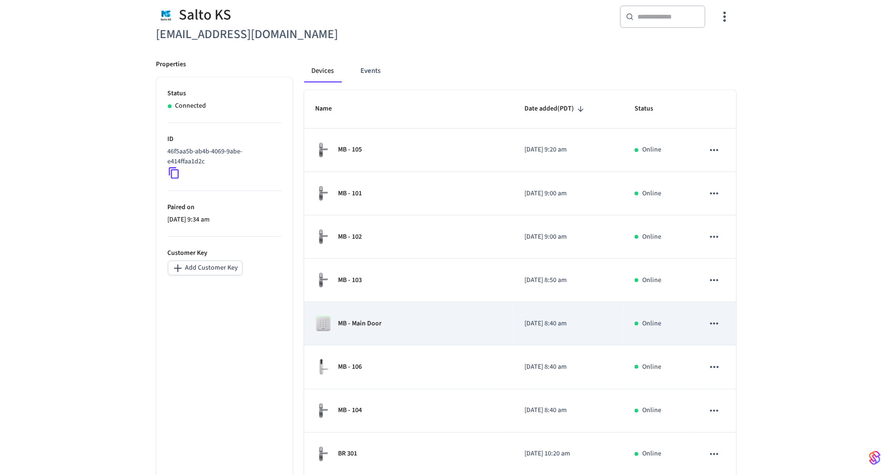
click at [428, 316] on div "MB - Main Door" at bounding box center [409, 323] width 186 height 15
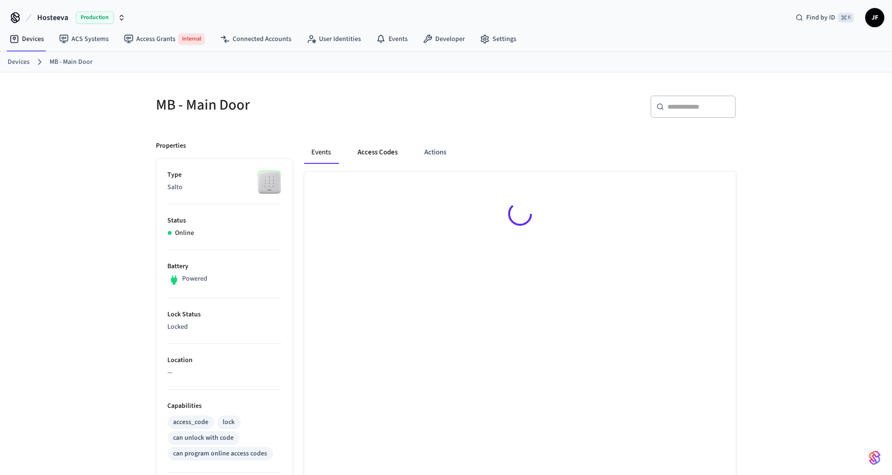
click at [384, 153] on button "Access Codes" at bounding box center [378, 152] width 55 height 23
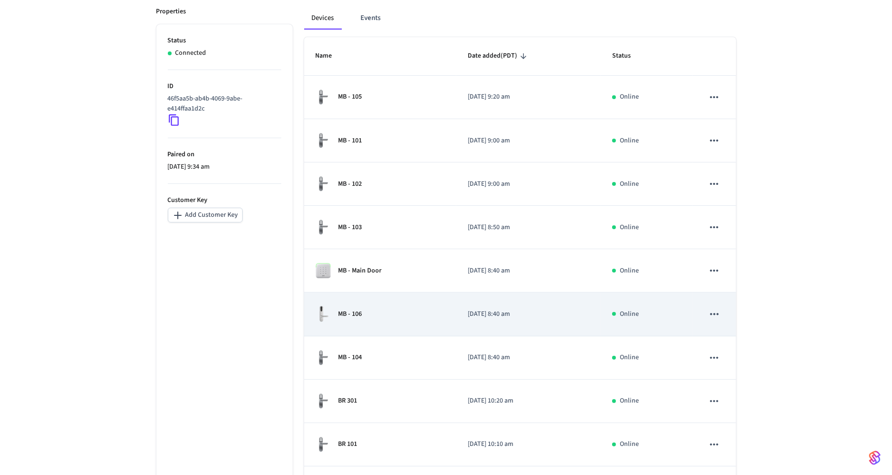
scroll to position [145, 0]
click at [400, 298] on td "MB - 106" at bounding box center [380, 311] width 152 height 43
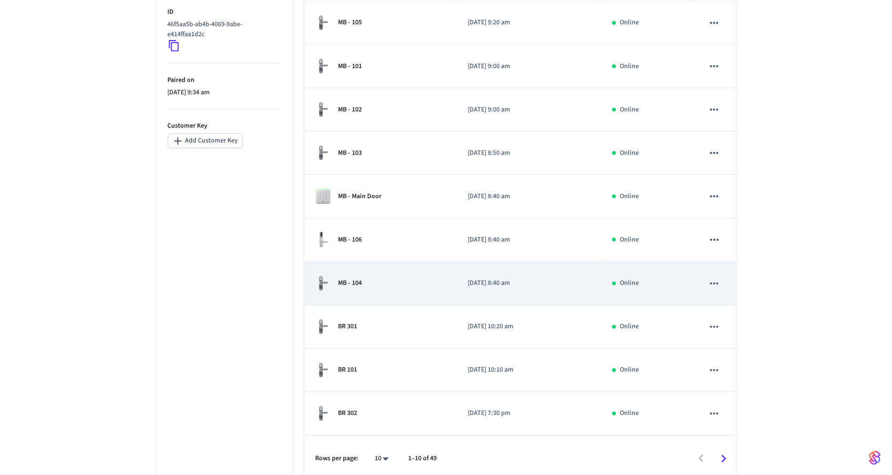
scroll to position [221, 0]
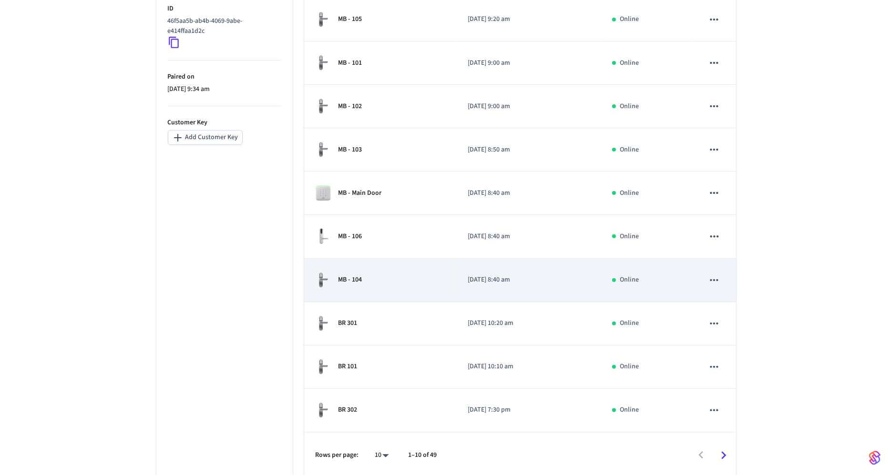
click at [398, 293] on td "MB - 104" at bounding box center [380, 280] width 152 height 43
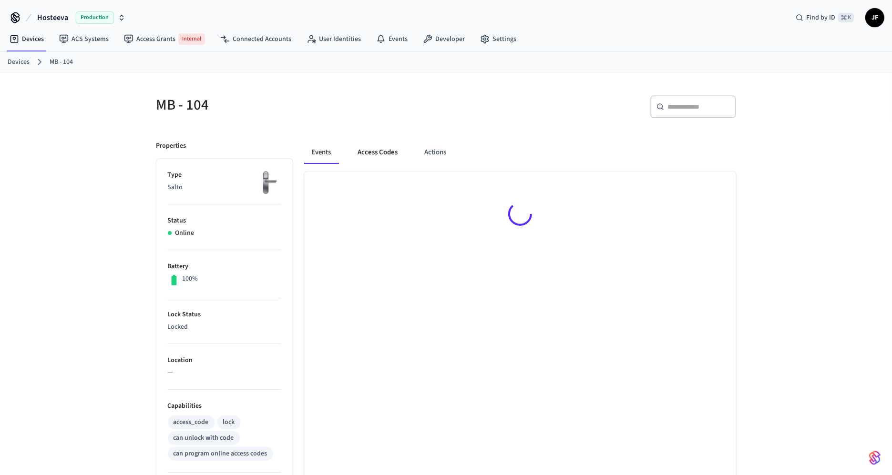
click at [369, 156] on button "Access Codes" at bounding box center [378, 152] width 55 height 23
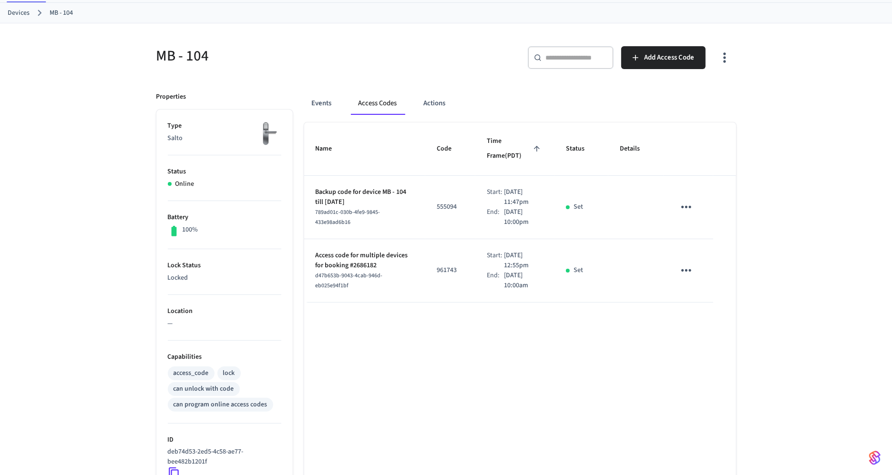
scroll to position [50, 0]
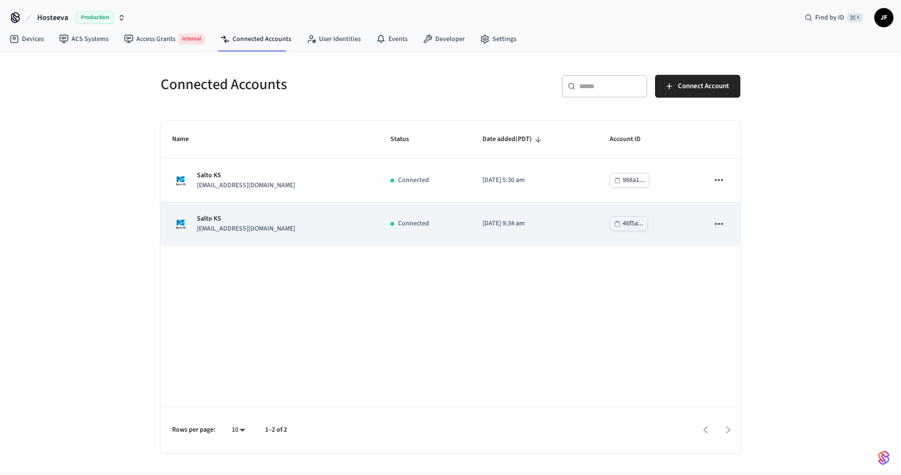
click at [242, 214] on p "Salto KS" at bounding box center [246, 219] width 98 height 10
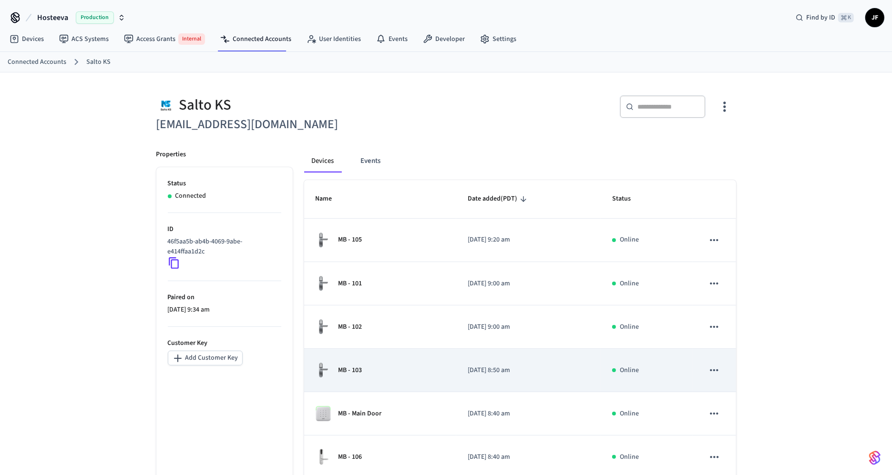
scroll to position [221, 0]
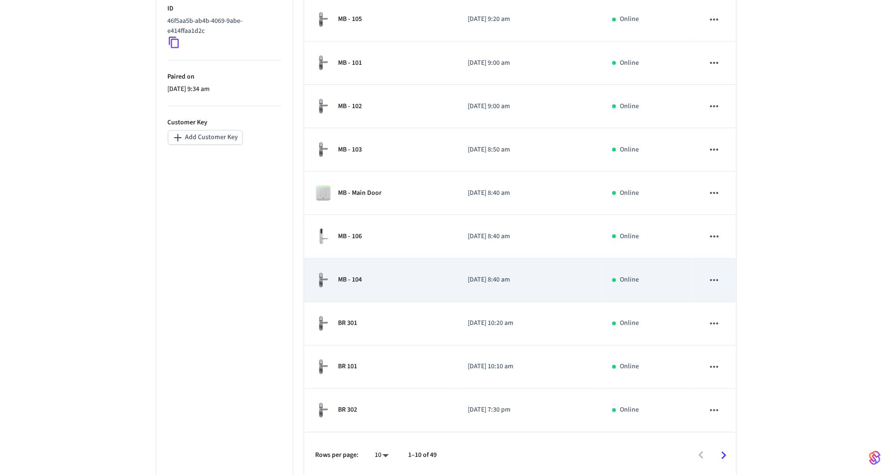
click at [407, 273] on div "MB - 104" at bounding box center [380, 280] width 129 height 16
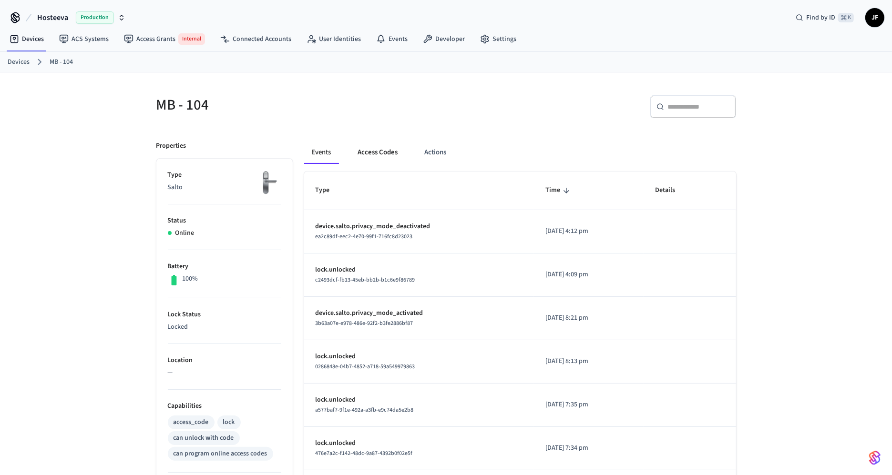
click at [358, 155] on button "Access Codes" at bounding box center [378, 152] width 55 height 23
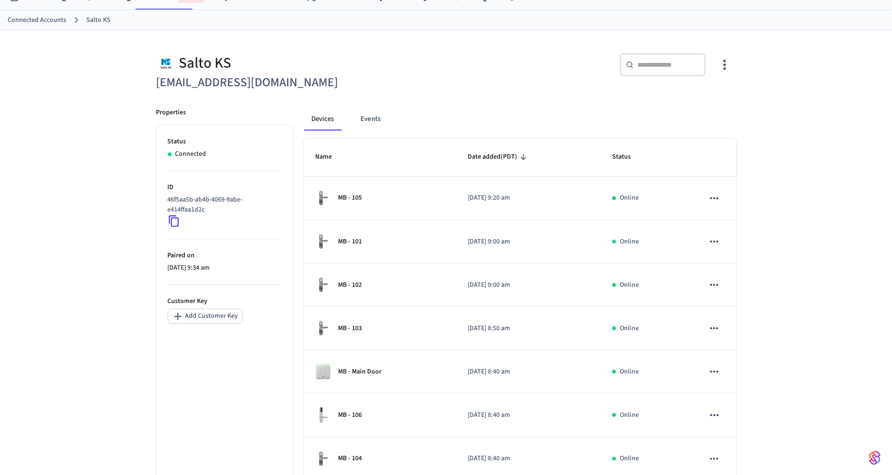
scroll to position [221, 0]
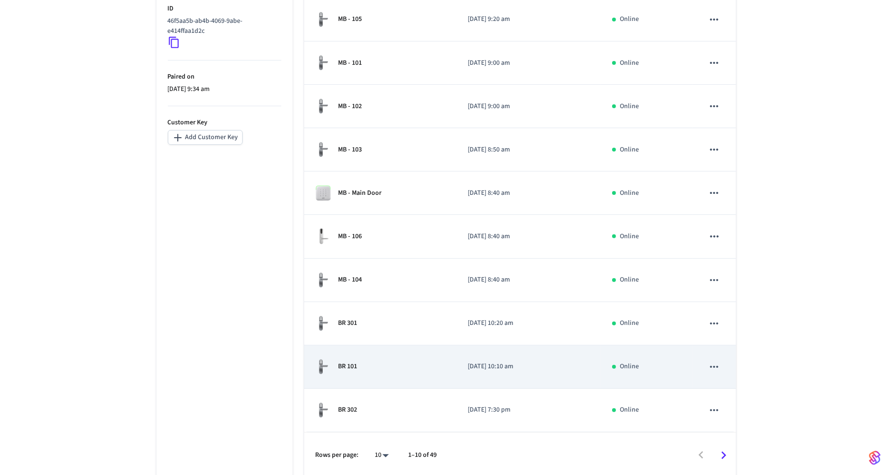
click at [414, 350] on td "BR 101" at bounding box center [380, 367] width 152 height 43
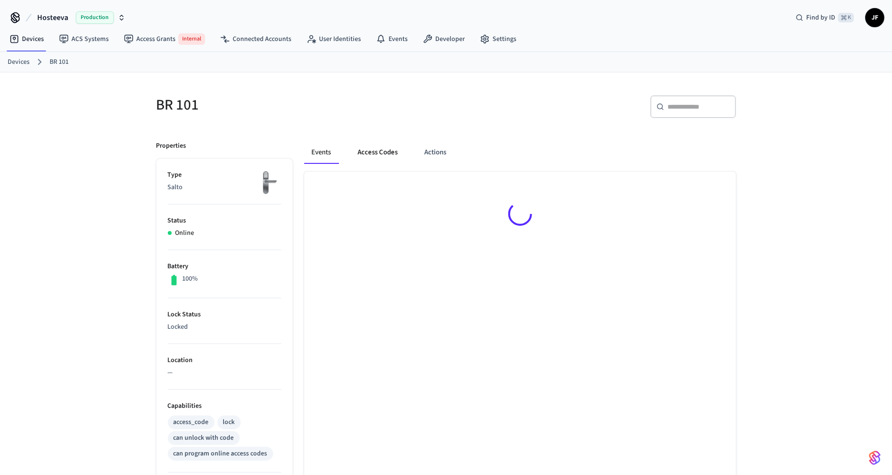
click at [381, 154] on button "Access Codes" at bounding box center [378, 152] width 55 height 23
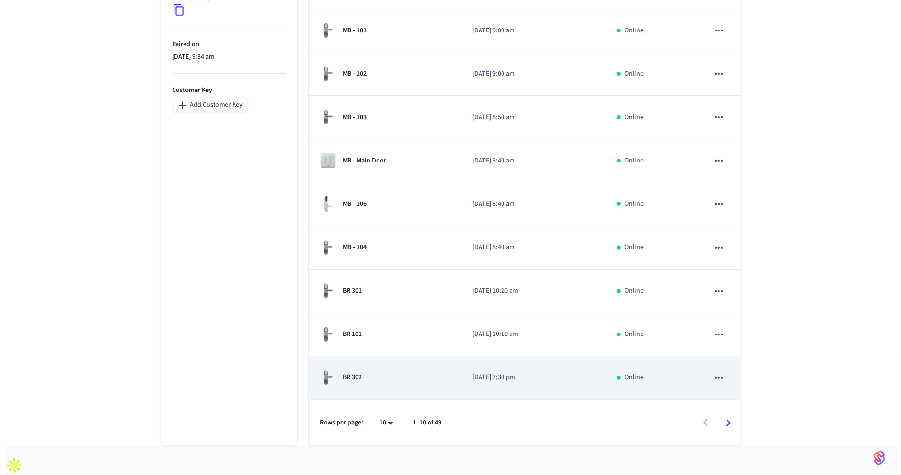
scroll to position [221, 0]
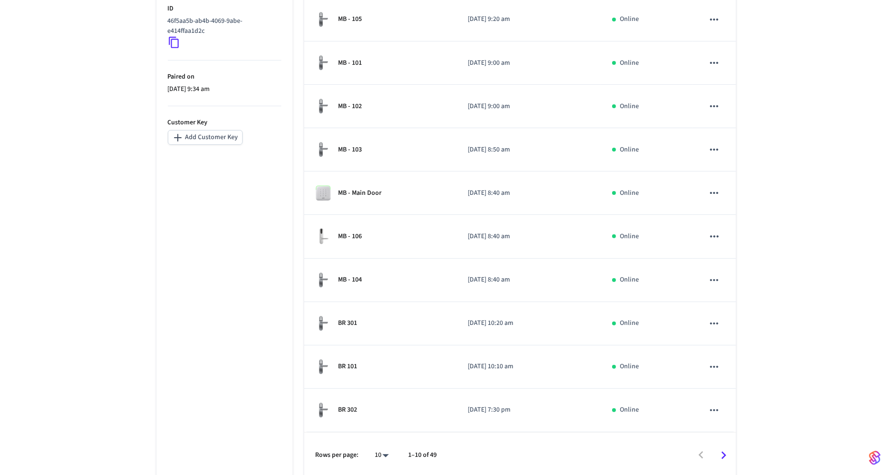
click at [376, 456] on body "Hosteeva Production Find by ID ⌘ K JF Devices ACS Systems Access Grants Interna…" at bounding box center [446, 143] width 892 height 729
click at [376, 423] on li "100" at bounding box center [378, 423] width 25 height 26
type input "***"
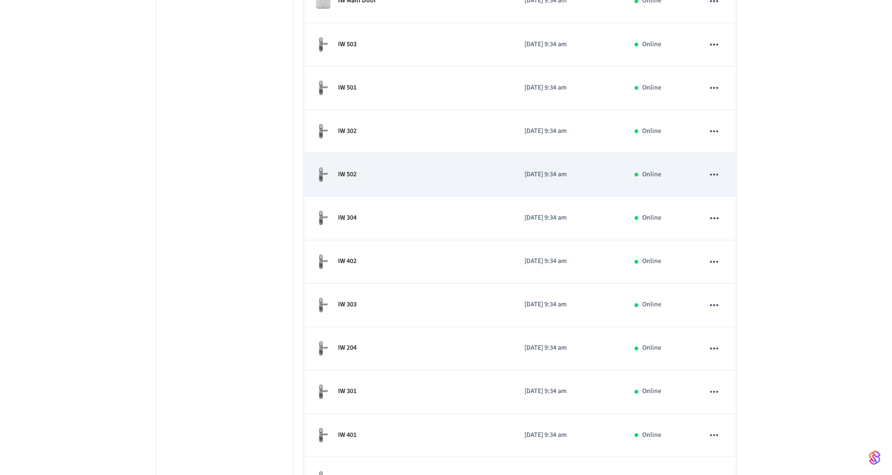
scroll to position [1730, 0]
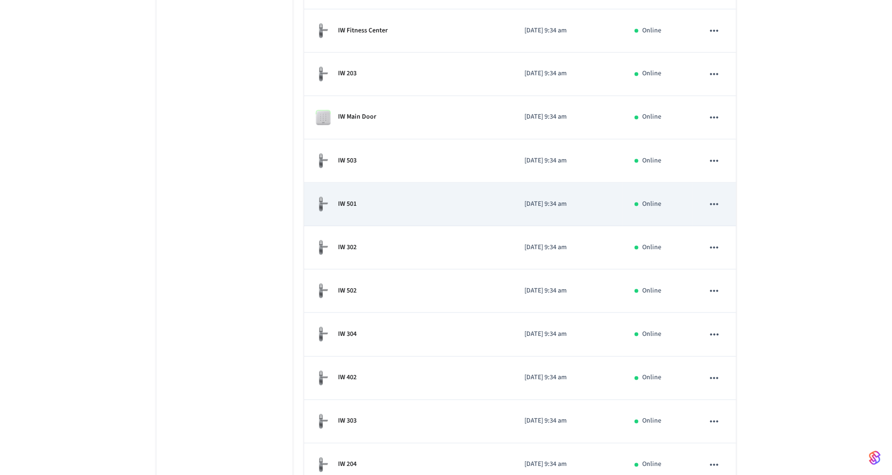
click at [386, 206] on td "IW 501" at bounding box center [408, 204] width 209 height 43
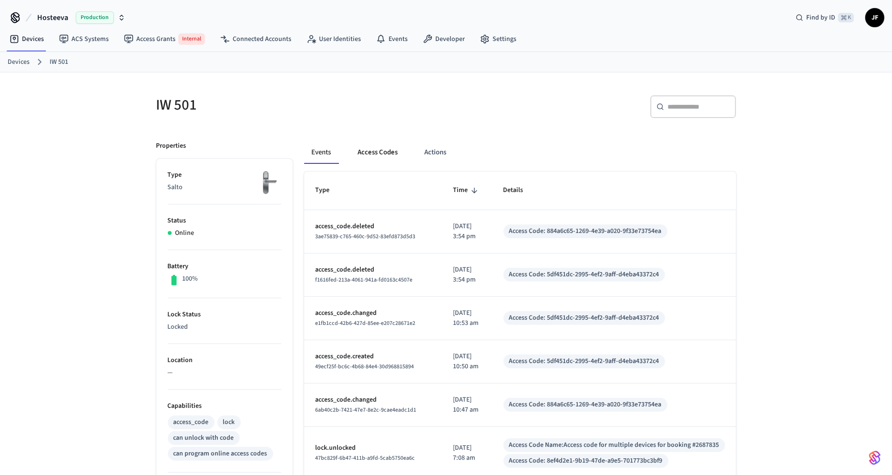
click at [379, 147] on button "Access Codes" at bounding box center [378, 152] width 55 height 23
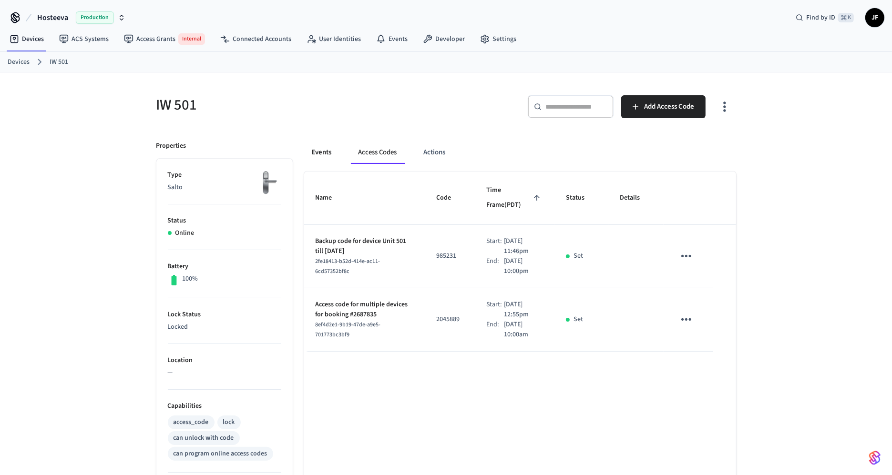
click at [317, 149] on button "Events" at bounding box center [321, 152] width 35 height 23
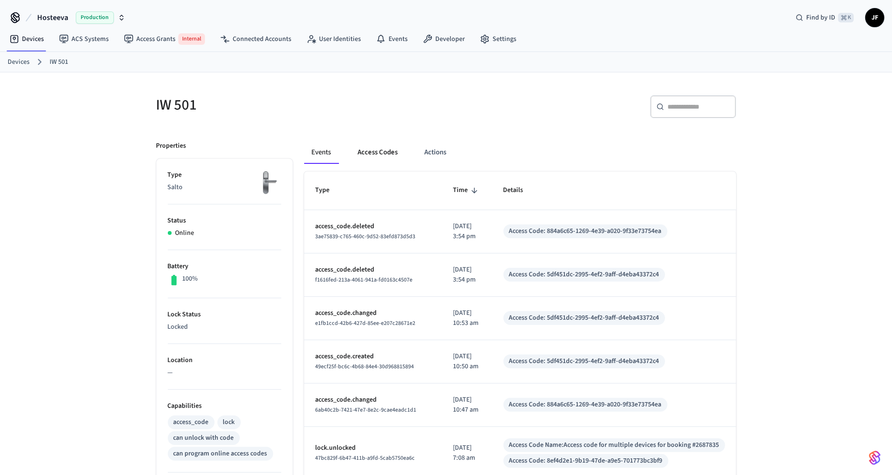
click at [386, 151] on button "Access Codes" at bounding box center [378, 152] width 55 height 23
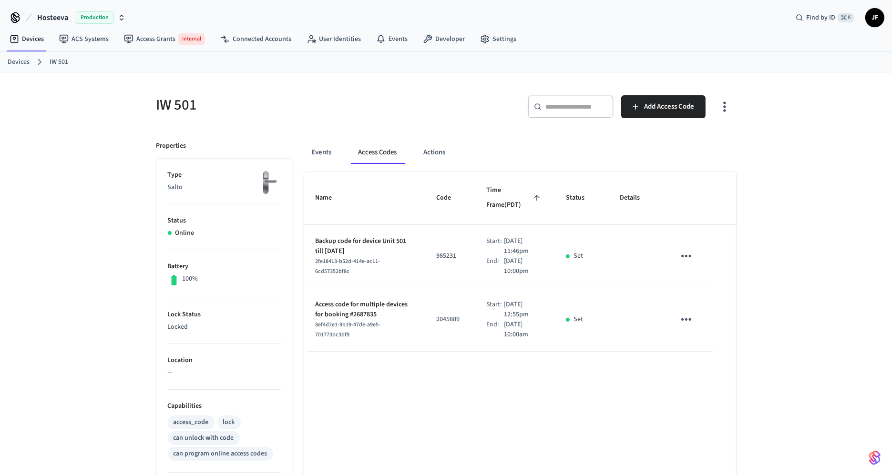
drag, startPoint x: 511, startPoint y: 167, endPoint x: 516, endPoint y: 165, distance: 5.8
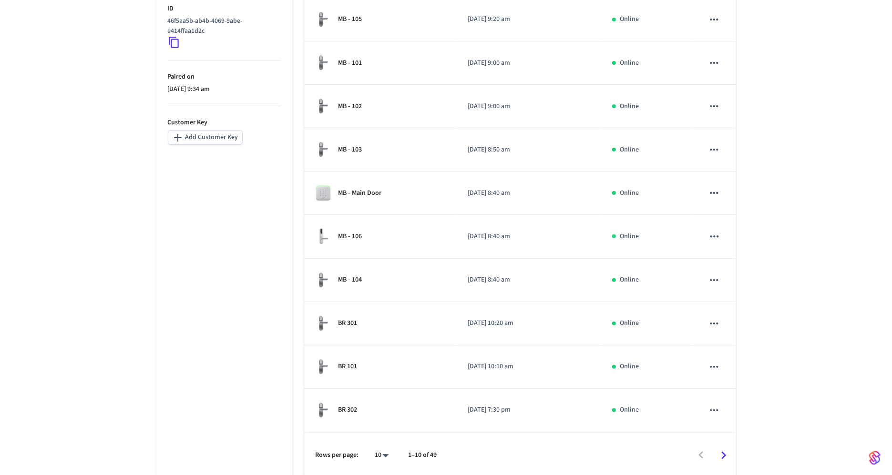
click at [385, 450] on body "Hosteeva Production Find by ID ⌘ K JF Devices ACS Systems Access Grants Interna…" at bounding box center [446, 143] width 892 height 729
click at [386, 403] on li "25" at bounding box center [378, 397] width 25 height 26
type input "**"
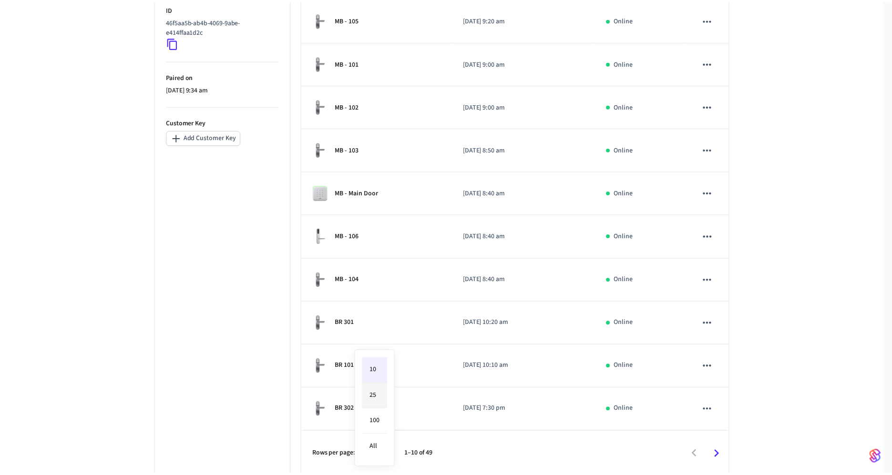
scroll to position [870, 0]
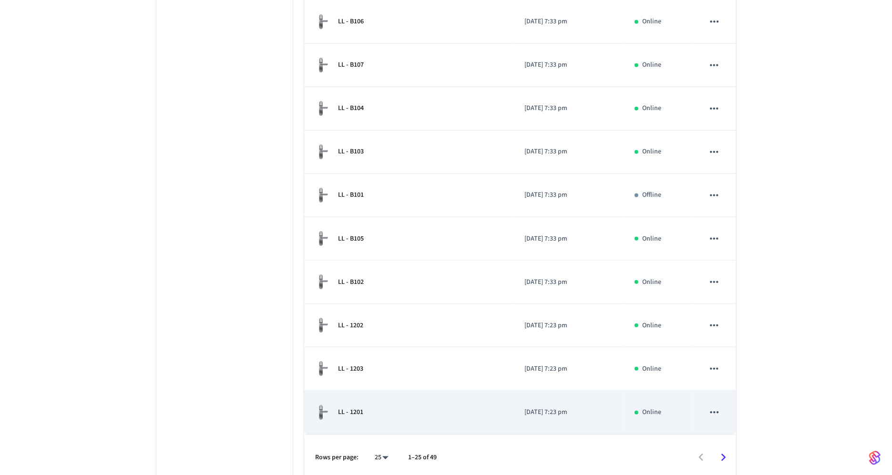
click at [411, 391] on td "LL - 1201" at bounding box center [408, 412] width 209 height 43
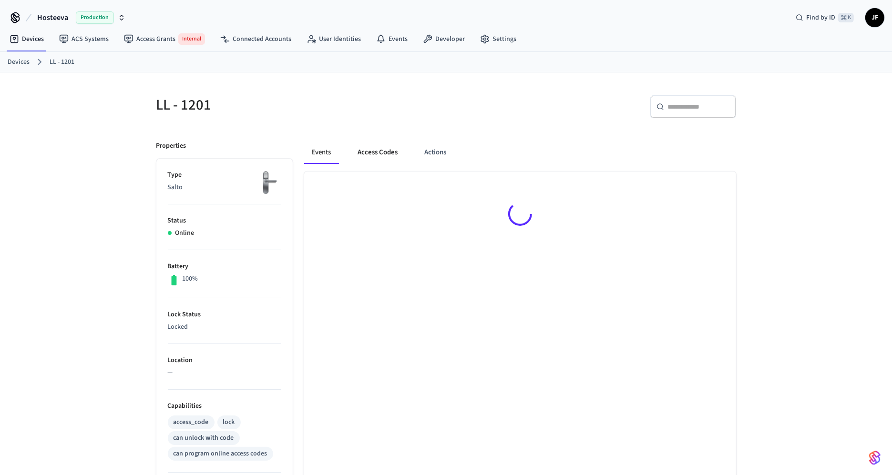
click at [373, 162] on button "Access Codes" at bounding box center [378, 152] width 55 height 23
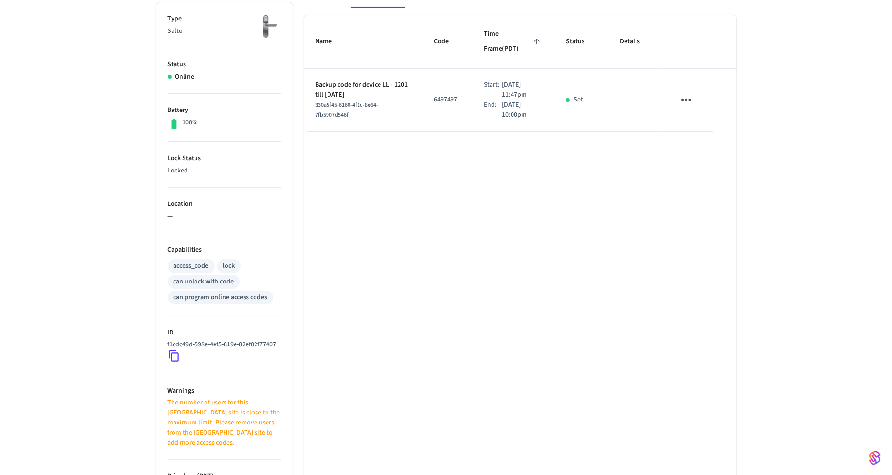
scroll to position [275, 0]
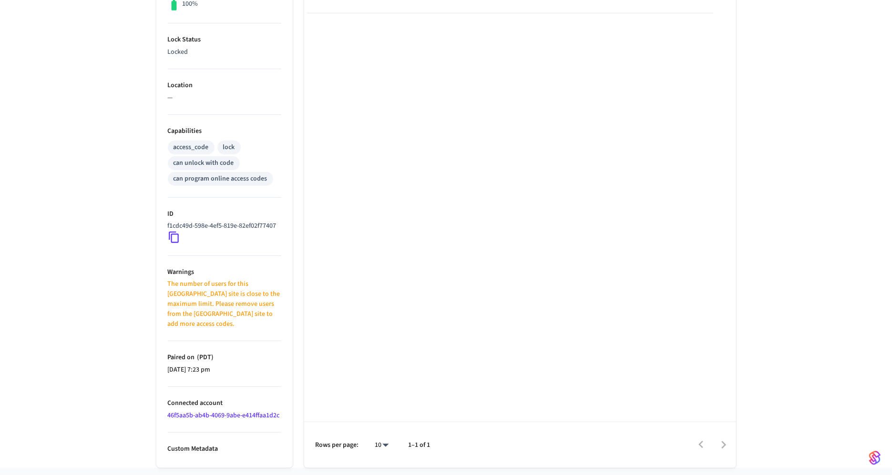
click at [211, 414] on link "46f5aa5b-ab4b-4069-9abe-e414ffaa1d2c" at bounding box center [224, 416] width 112 height 10
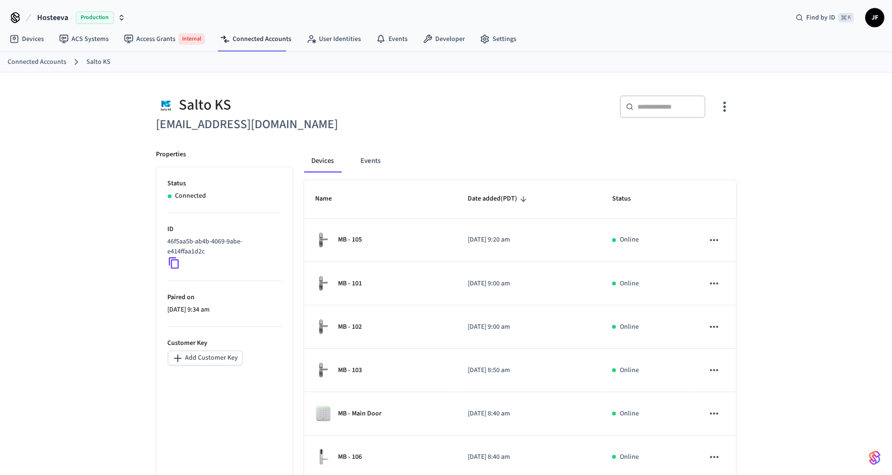
drag, startPoint x: 286, startPoint y: 134, endPoint x: 143, endPoint y: 127, distance: 143.7
click at [143, 127] on div "Salto KS TK@prioritykey.com ​ ​ Properties Status Connected ID 46f5aa5b-ab4b-40…" at bounding box center [446, 385] width 610 height 627
drag, startPoint x: 149, startPoint y: 125, endPoint x: 262, endPoint y: 128, distance: 112.6
click at [262, 128] on div "Salto KS TK@prioritykey.com" at bounding box center [293, 109] width 296 height 51
copy h6 "TK@prioritykey.com"
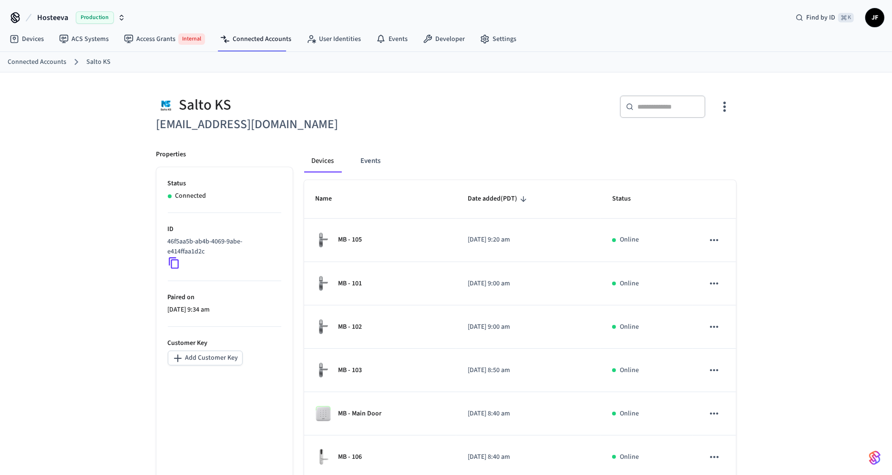
click at [546, 140] on div "Devices Events Name Date added (PDT) Status MB - 105 2025/02/11 at 9:20 am Onli…" at bounding box center [515, 418] width 444 height 561
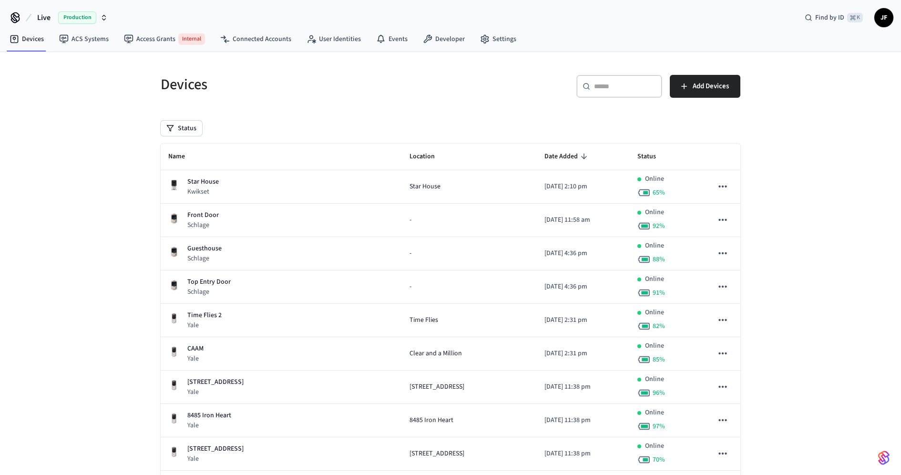
click at [613, 16] on div "Live Production Find by ID ⌘ K JF" at bounding box center [450, 14] width 901 height 28
click at [416, 83] on h5 "Devices" at bounding box center [303, 85] width 284 height 20
